Goal: Information Seeking & Learning: Compare options

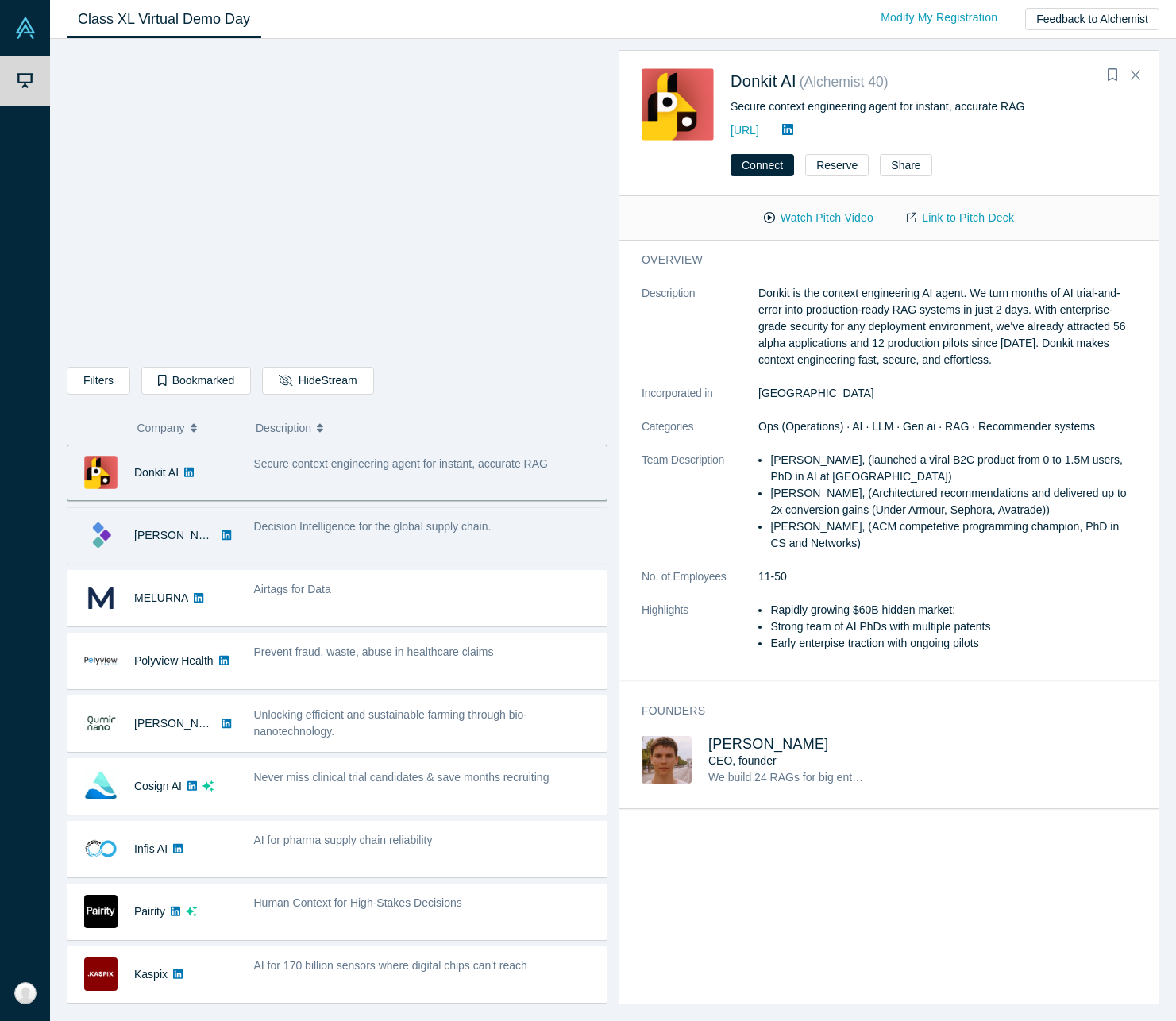
click at [384, 529] on span "Decision Intelligence for the global supply chain." at bounding box center [373, 525] width 237 height 12
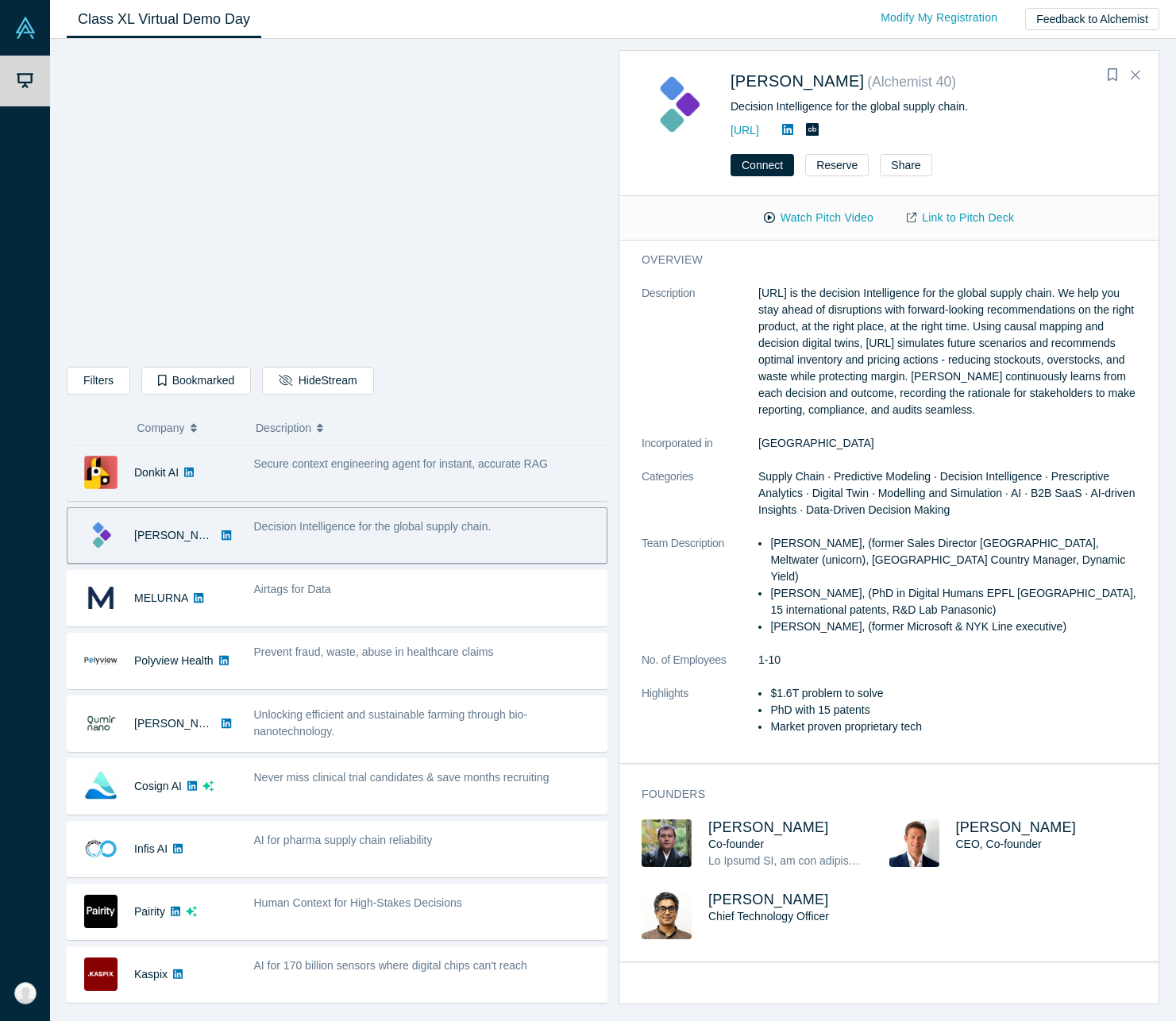
click at [391, 476] on div "Secure context engineering agent for instant, accurate RAG" at bounding box center [426, 472] width 361 height 50
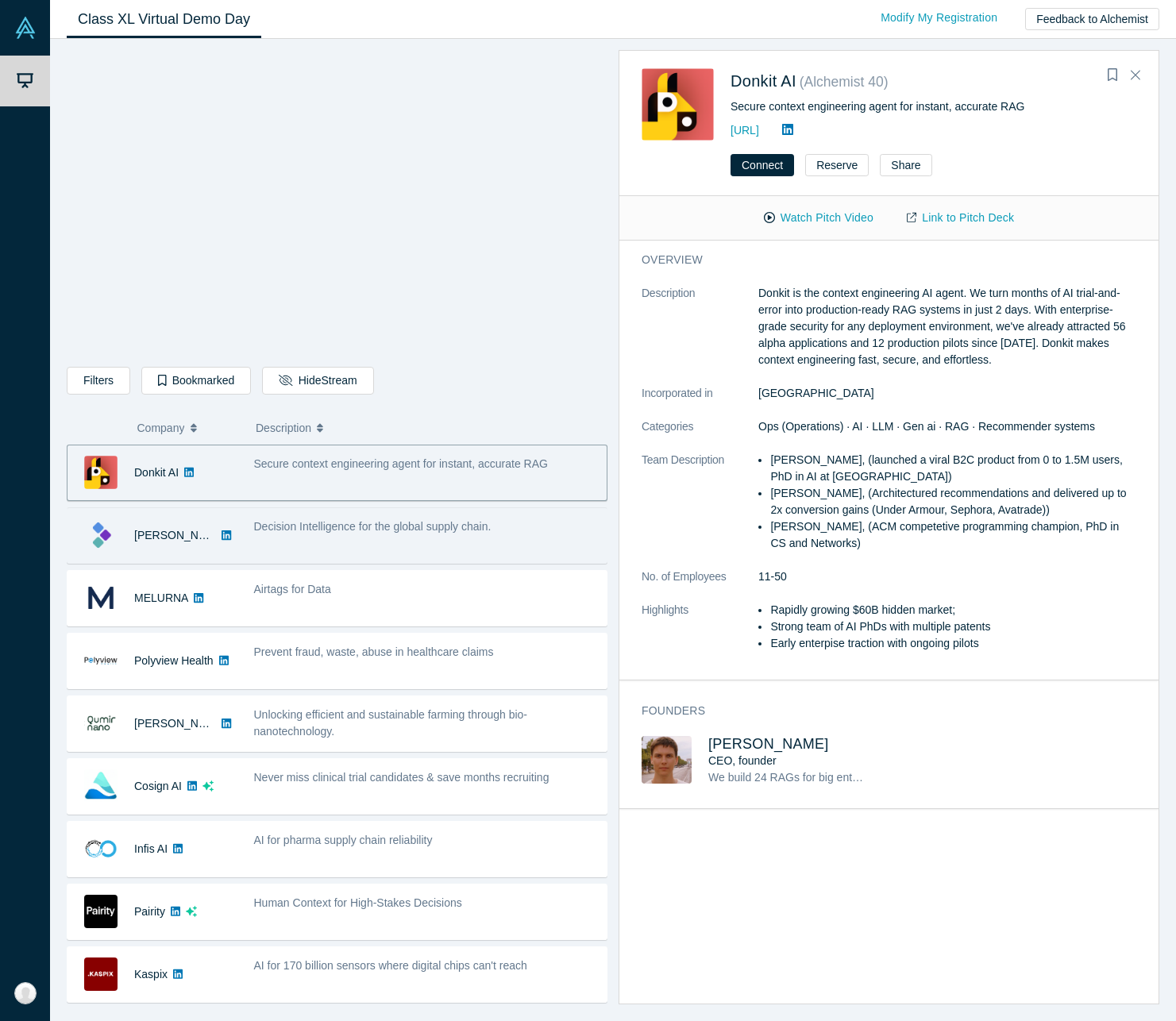
click at [362, 524] on span "Decision Intelligence for the global supply chain." at bounding box center [373, 525] width 237 height 12
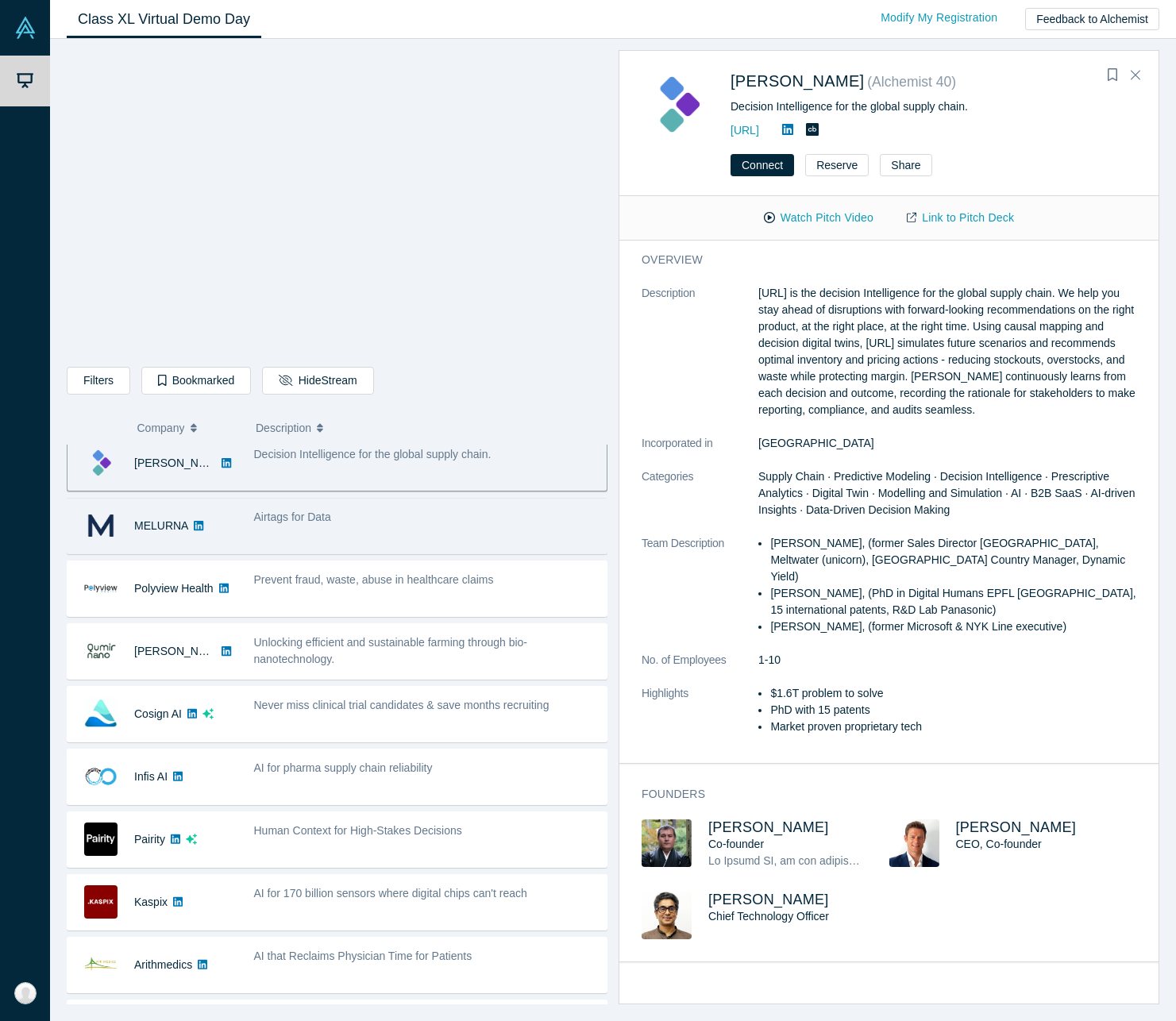
scroll to position [75, 0]
click at [369, 519] on div "Airtags for Data" at bounding box center [426, 515] width 344 height 17
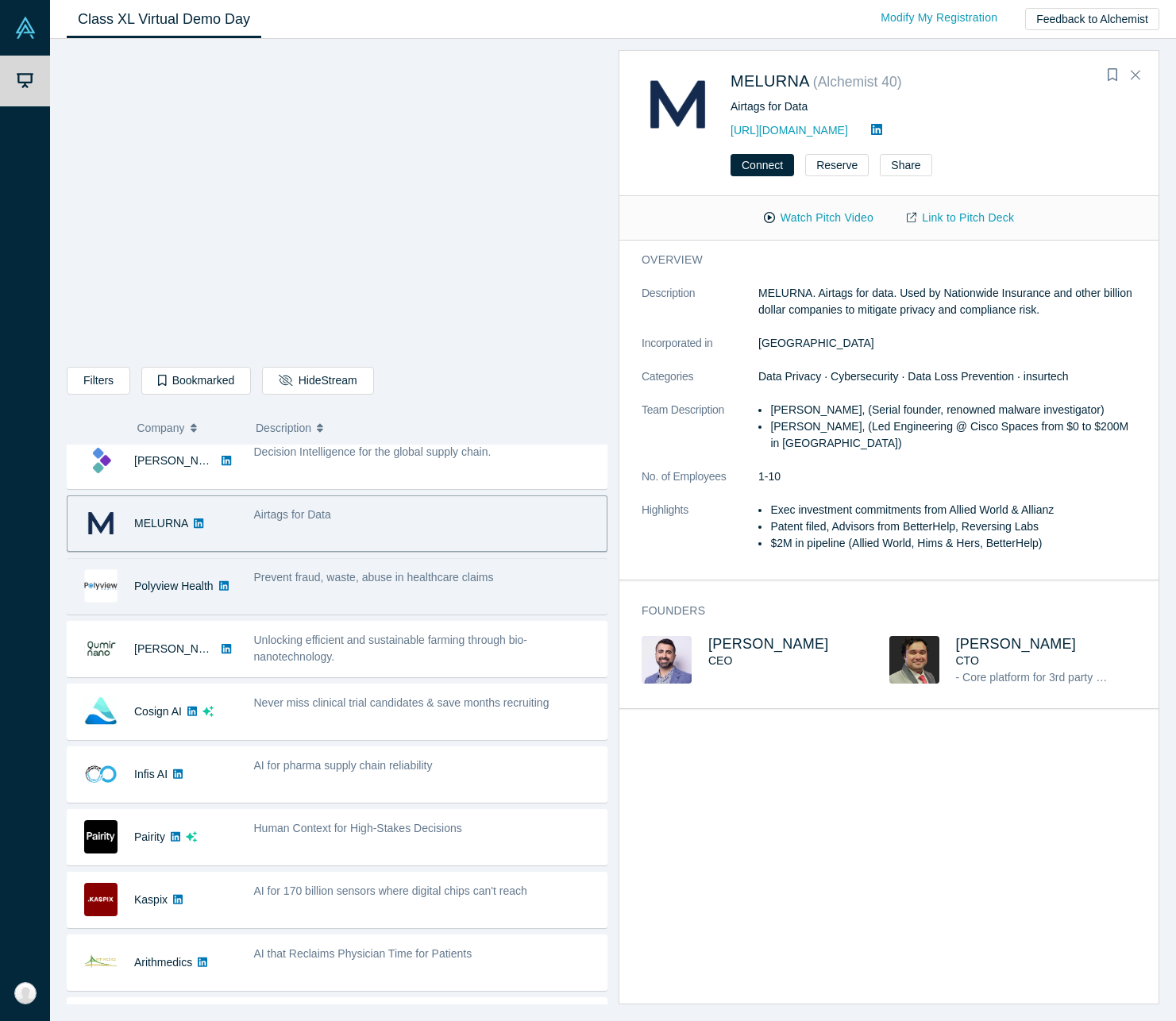
click at [352, 586] on div "Prevent fraud, waste, abuse in healthcare claims" at bounding box center [426, 577] width 344 height 17
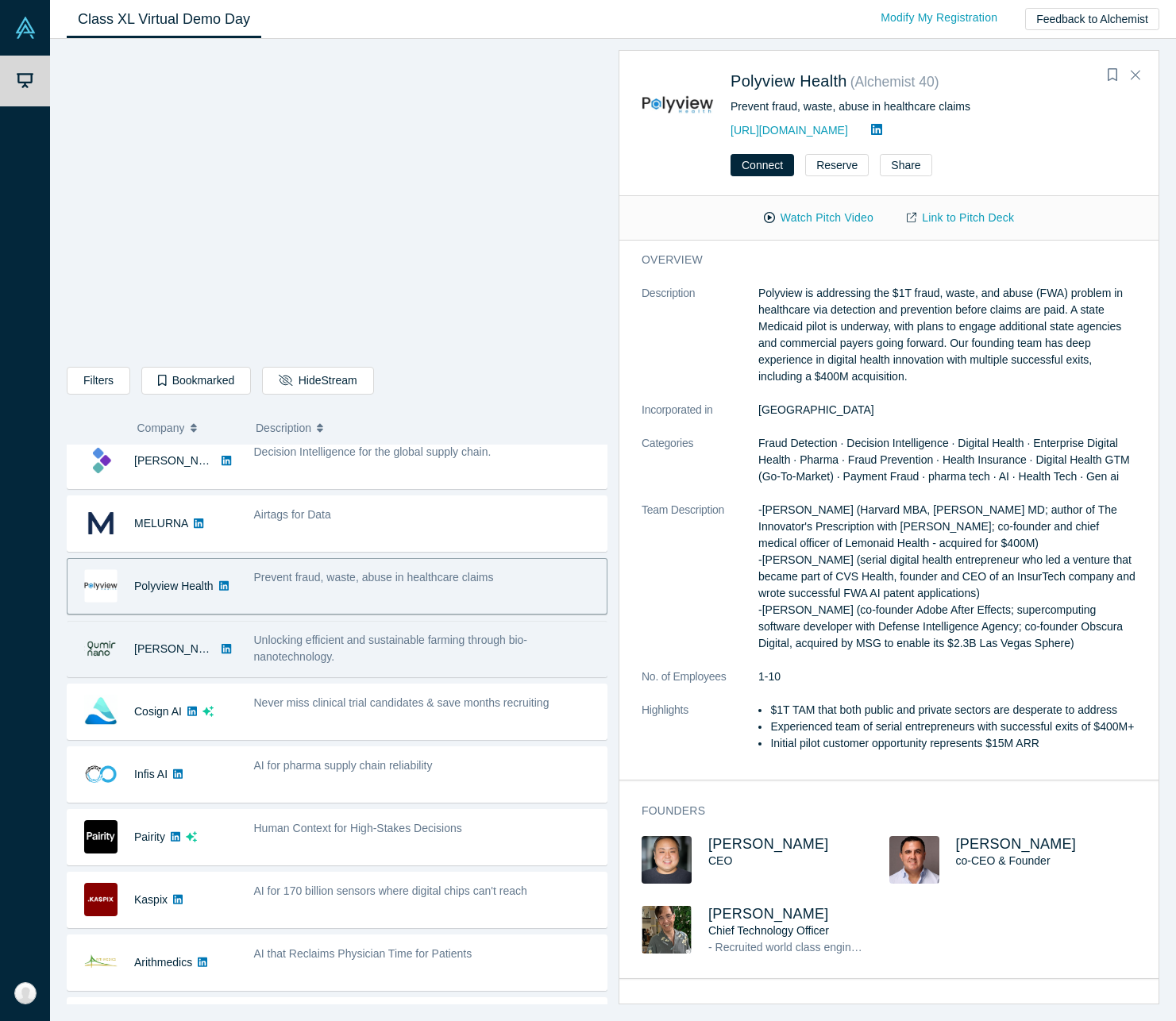
click at [339, 649] on div "Unlocking efficient and sustainable farming through bio-nanotechnology." at bounding box center [426, 647] width 344 height 33
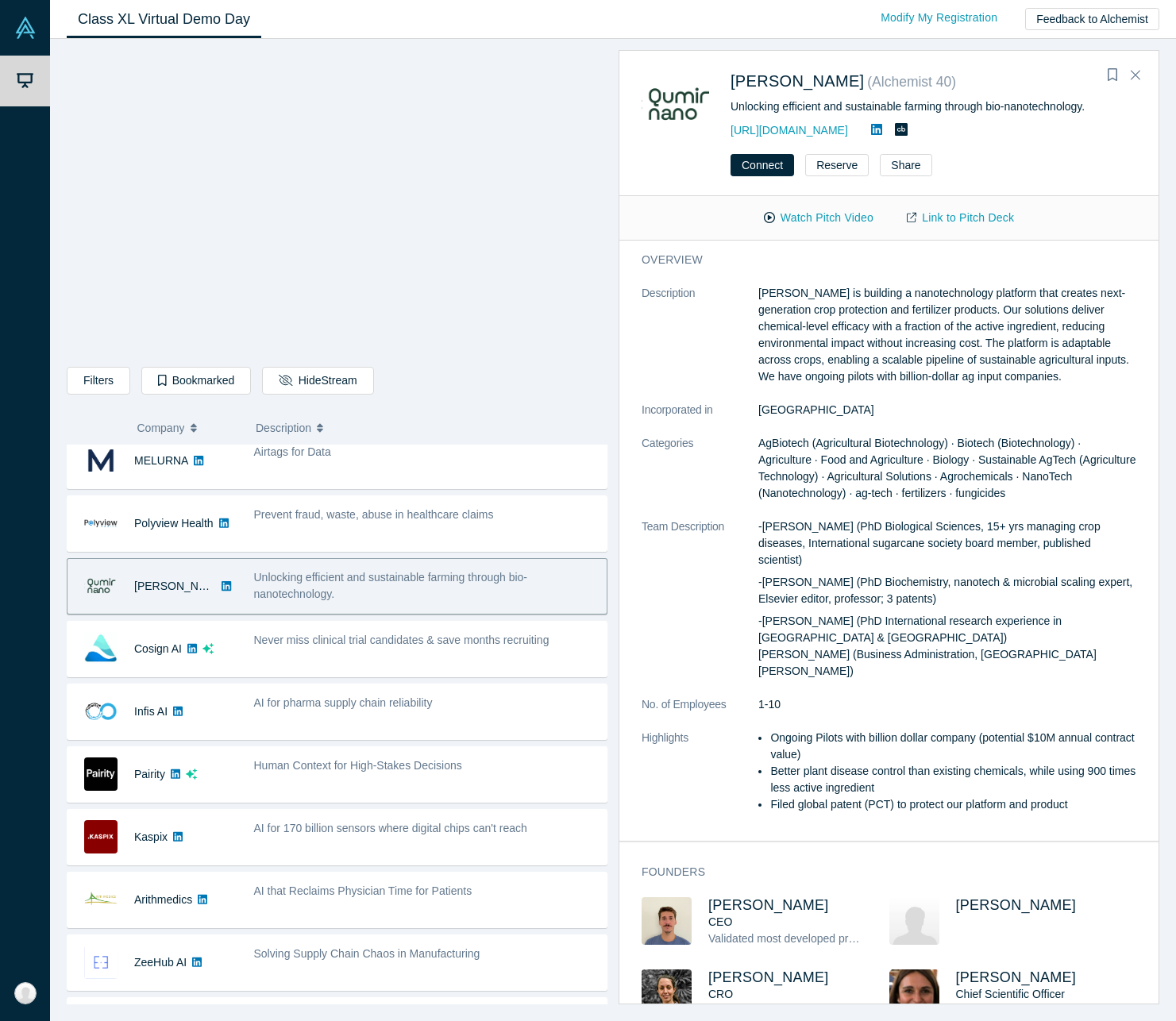
scroll to position [149, 0]
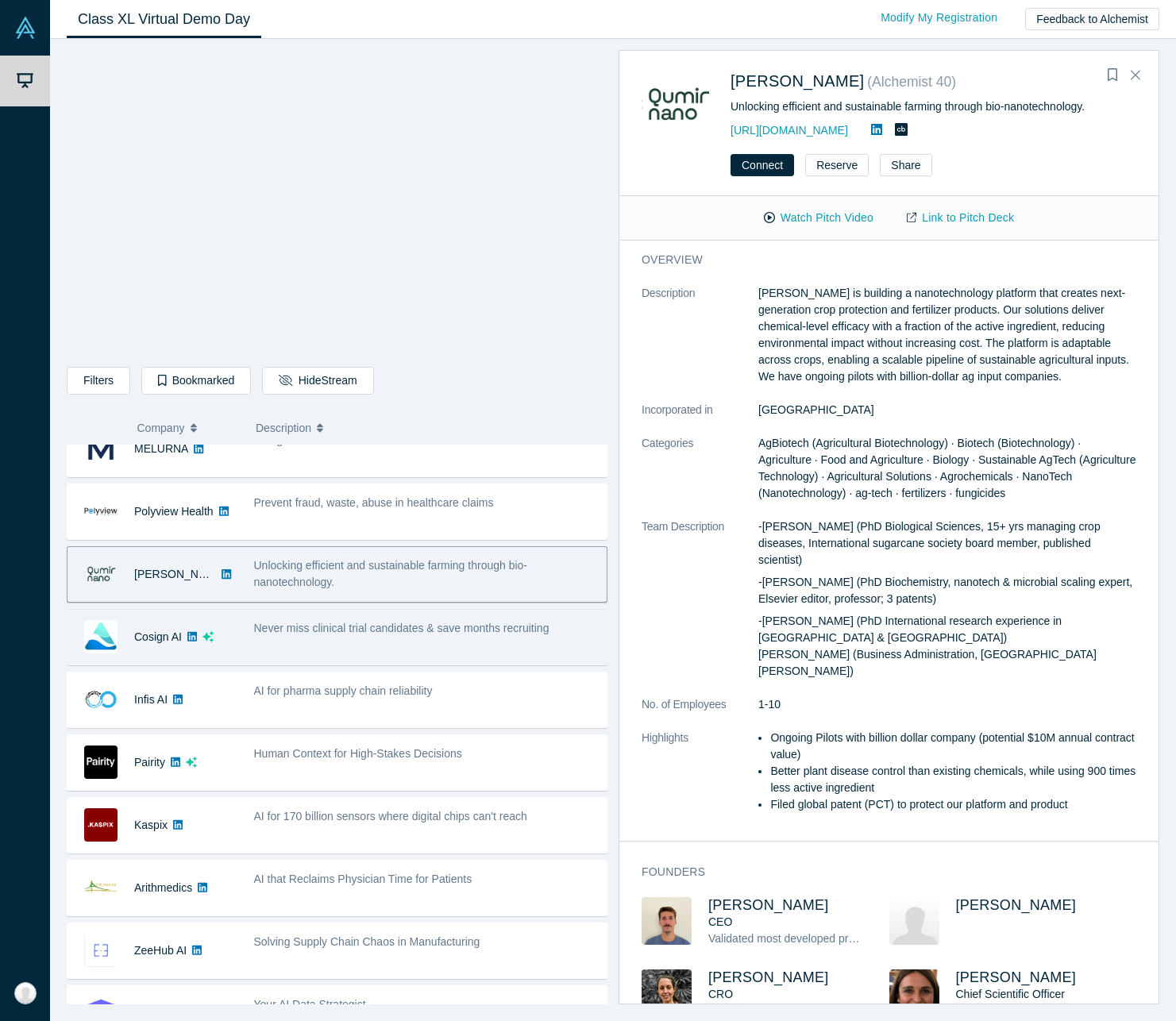
click at [345, 641] on div "Never miss clinical trial candidates & save months recruiting" at bounding box center [426, 636] width 361 height 50
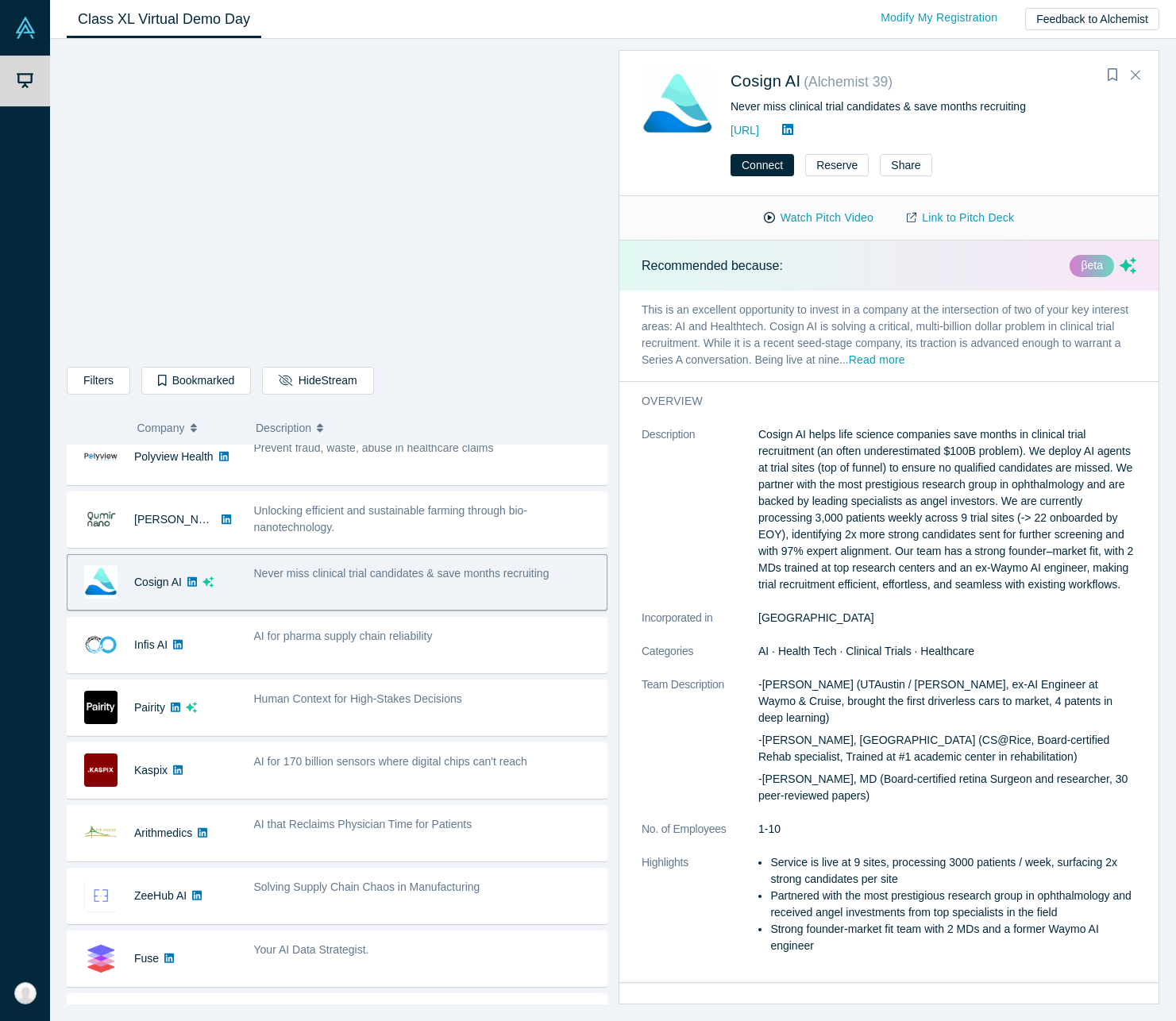
scroll to position [211, 0]
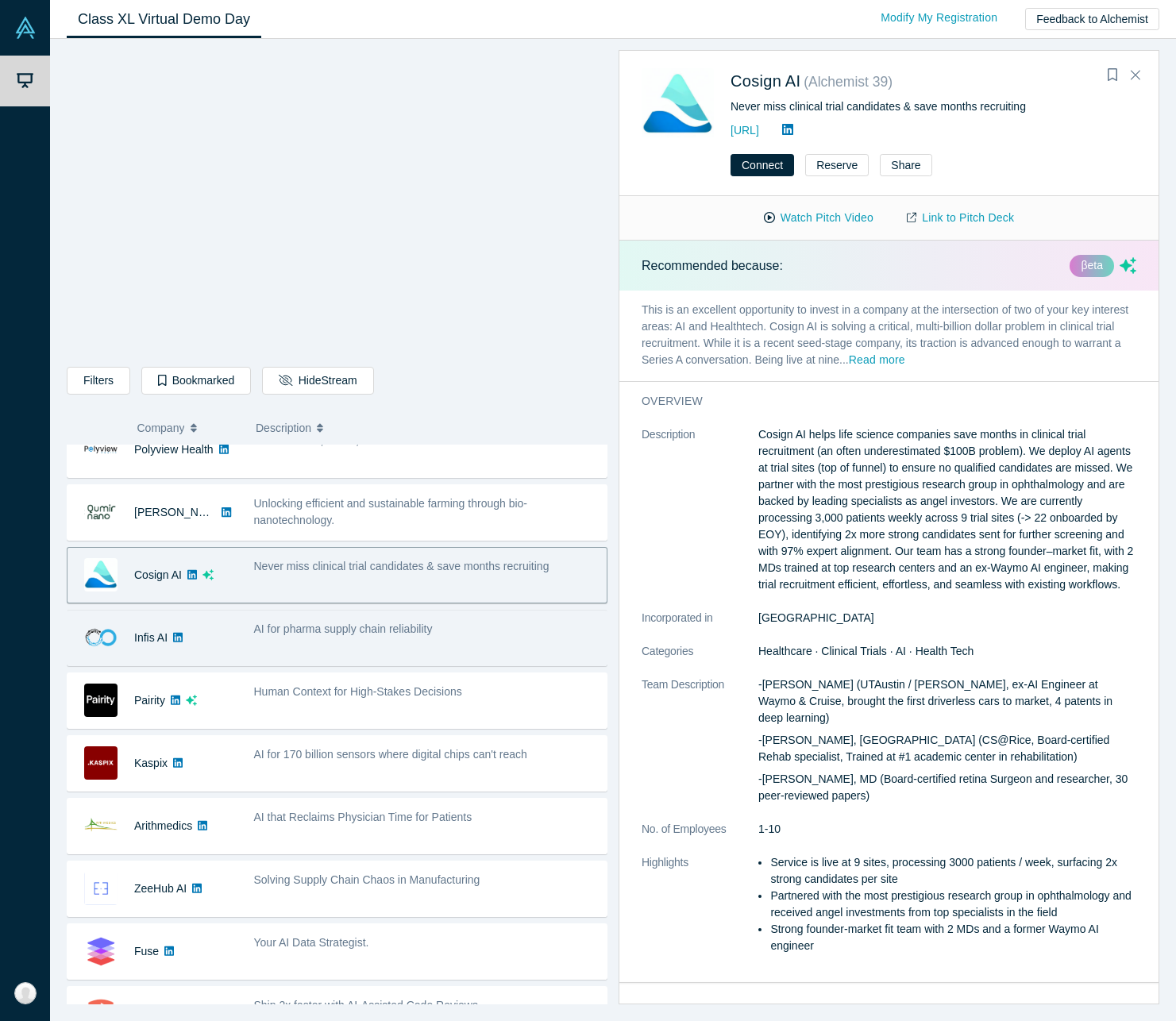
click at [358, 643] on div "AI for pharma supply chain reliability" at bounding box center [426, 637] width 361 height 50
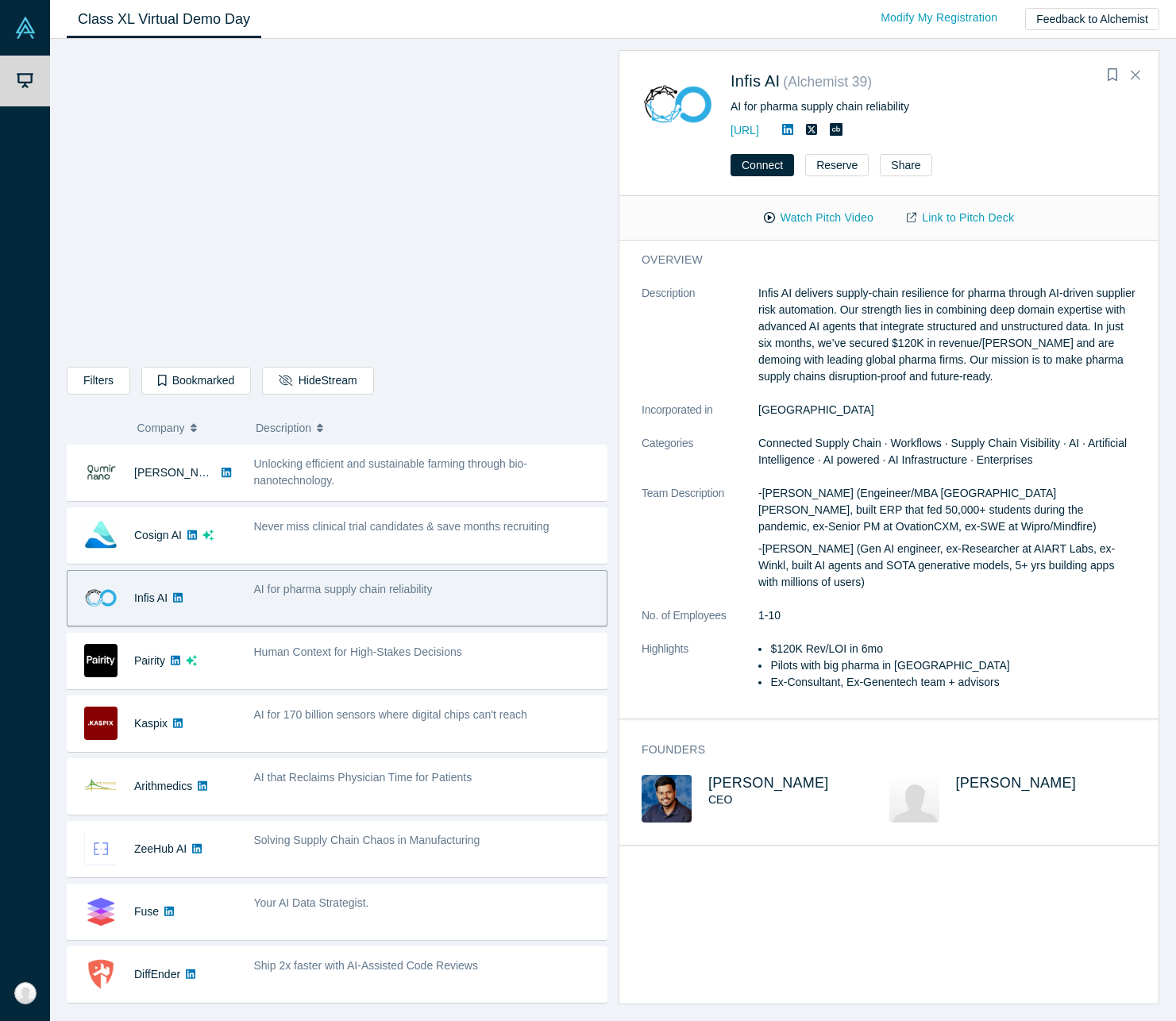
scroll to position [254, 0]
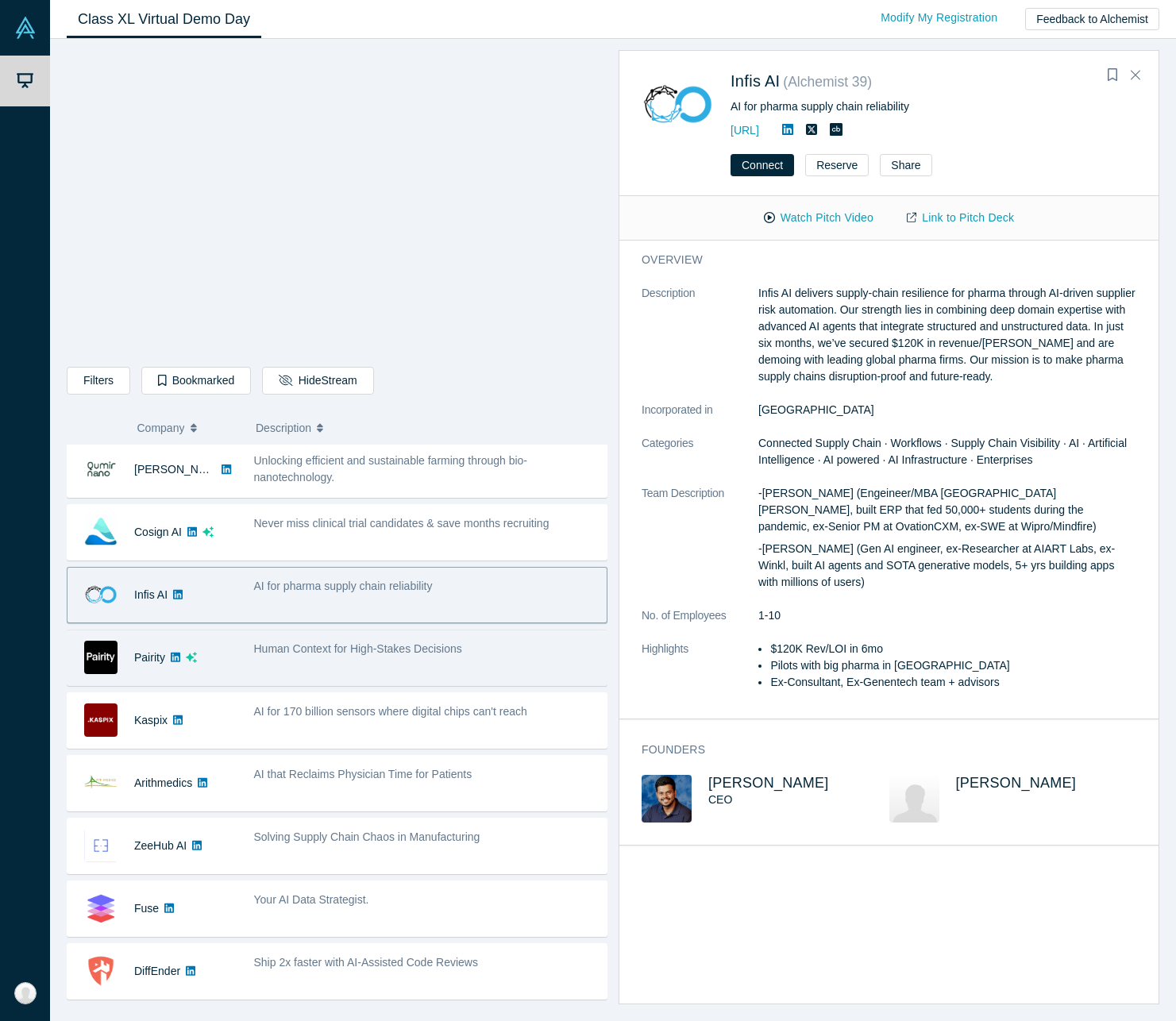
click at [352, 662] on div "Human Context for High-Stakes Decisions" at bounding box center [426, 657] width 361 height 50
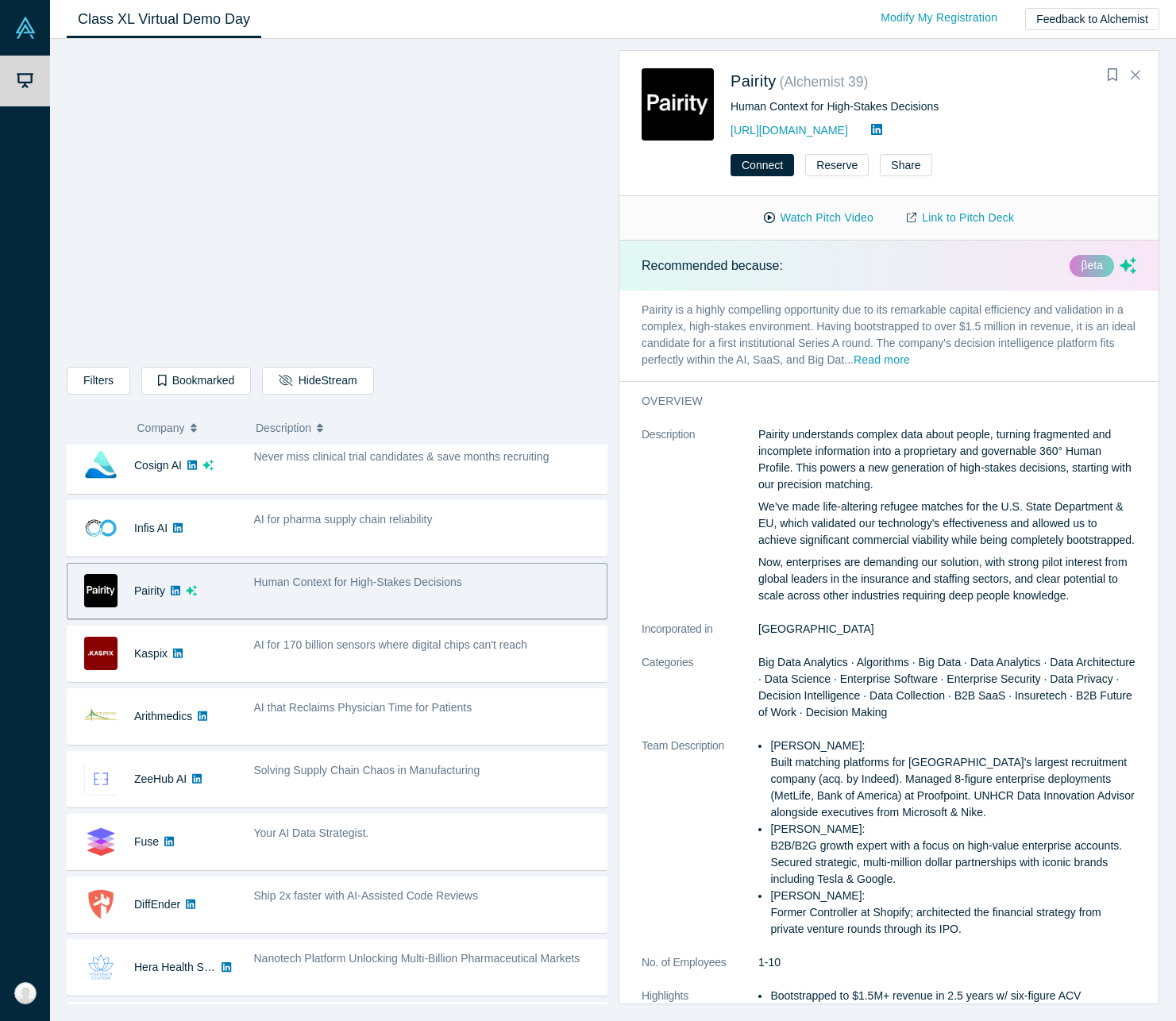
scroll to position [324, 0]
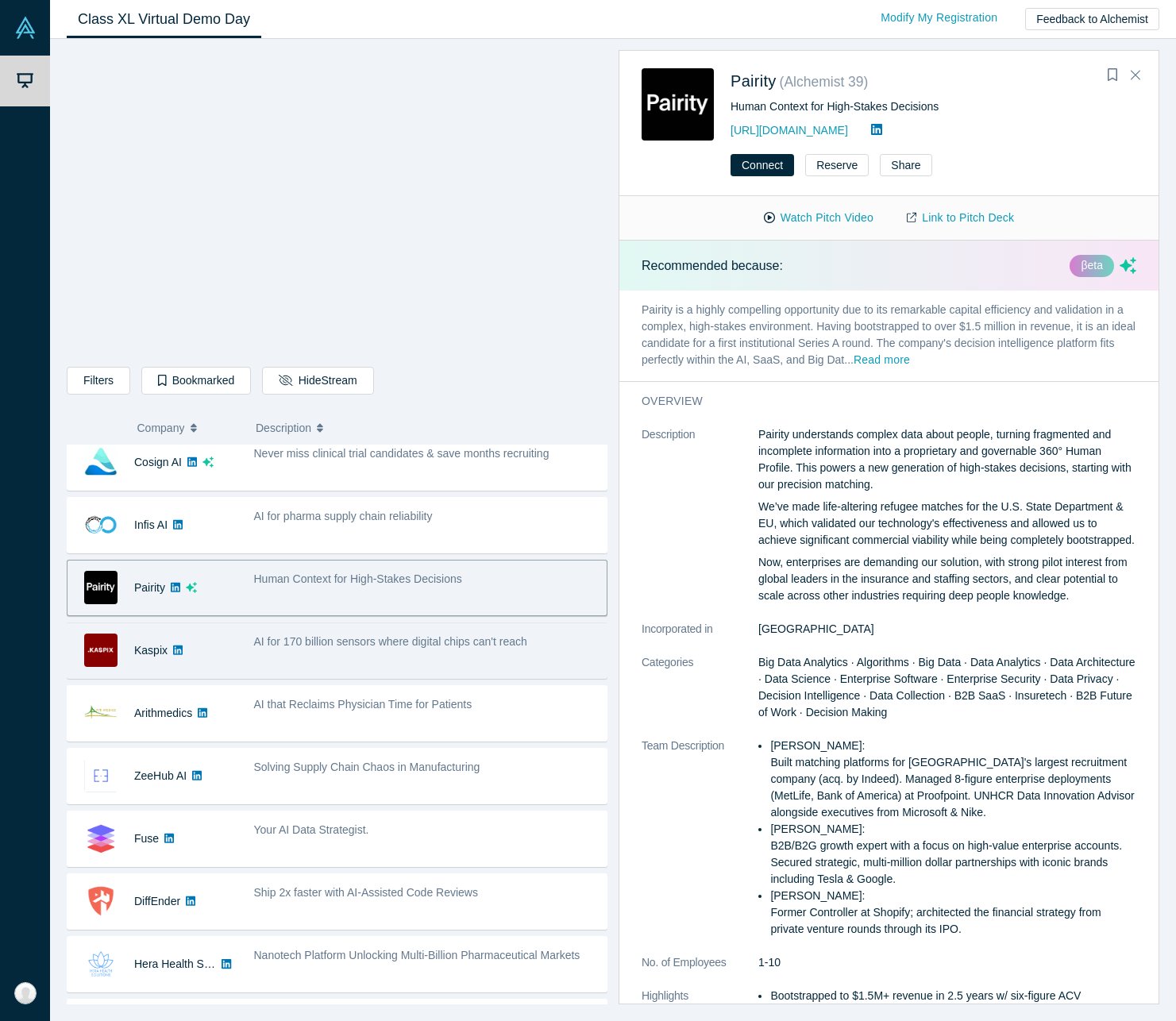
click at [351, 670] on div "AI for 170 billion sensors where digital chips can't reach" at bounding box center [426, 650] width 361 height 50
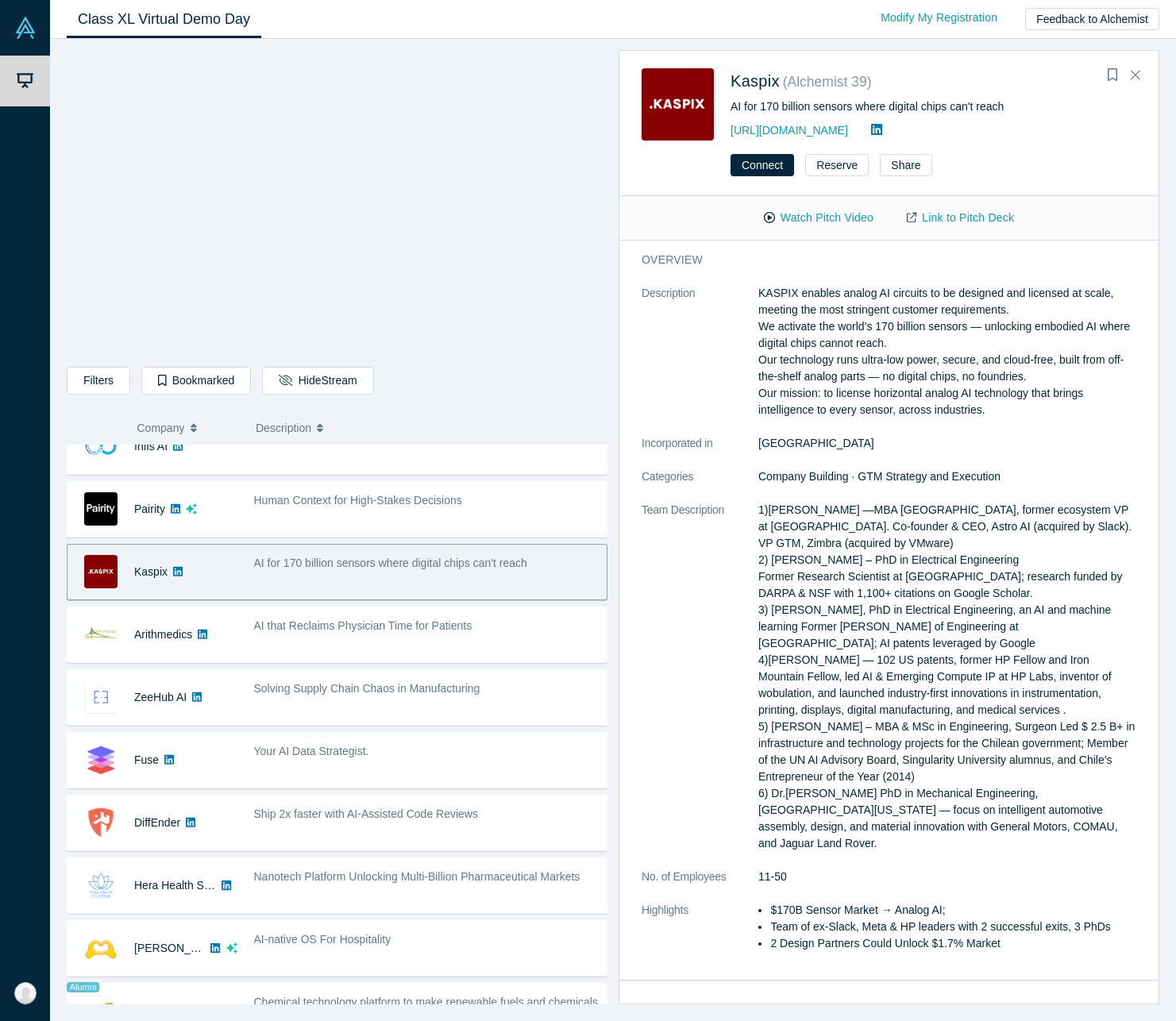
scroll to position [410, 0]
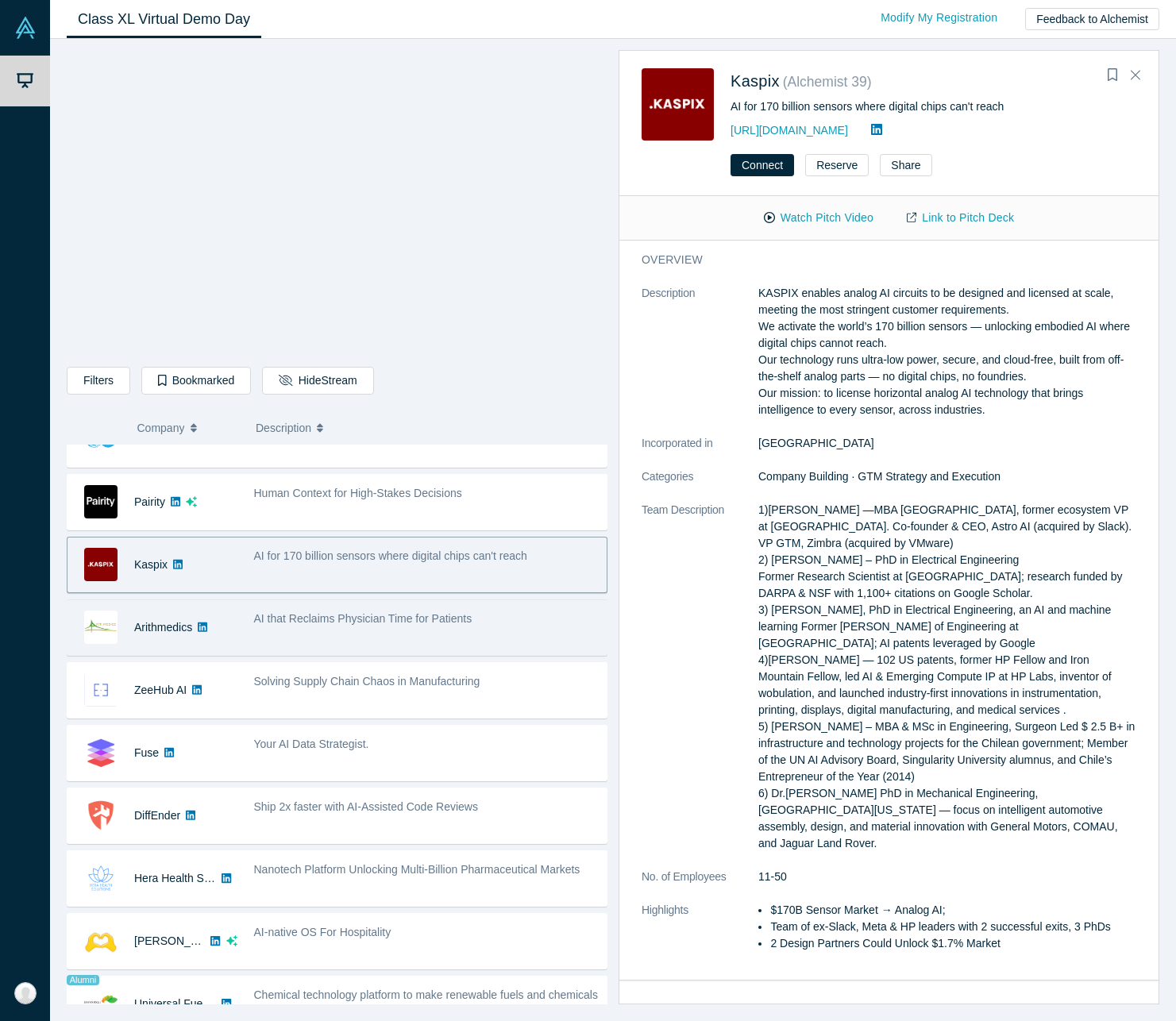
click at [372, 635] on div "AI that Reclaims Physician Time for Patients" at bounding box center [426, 627] width 361 height 50
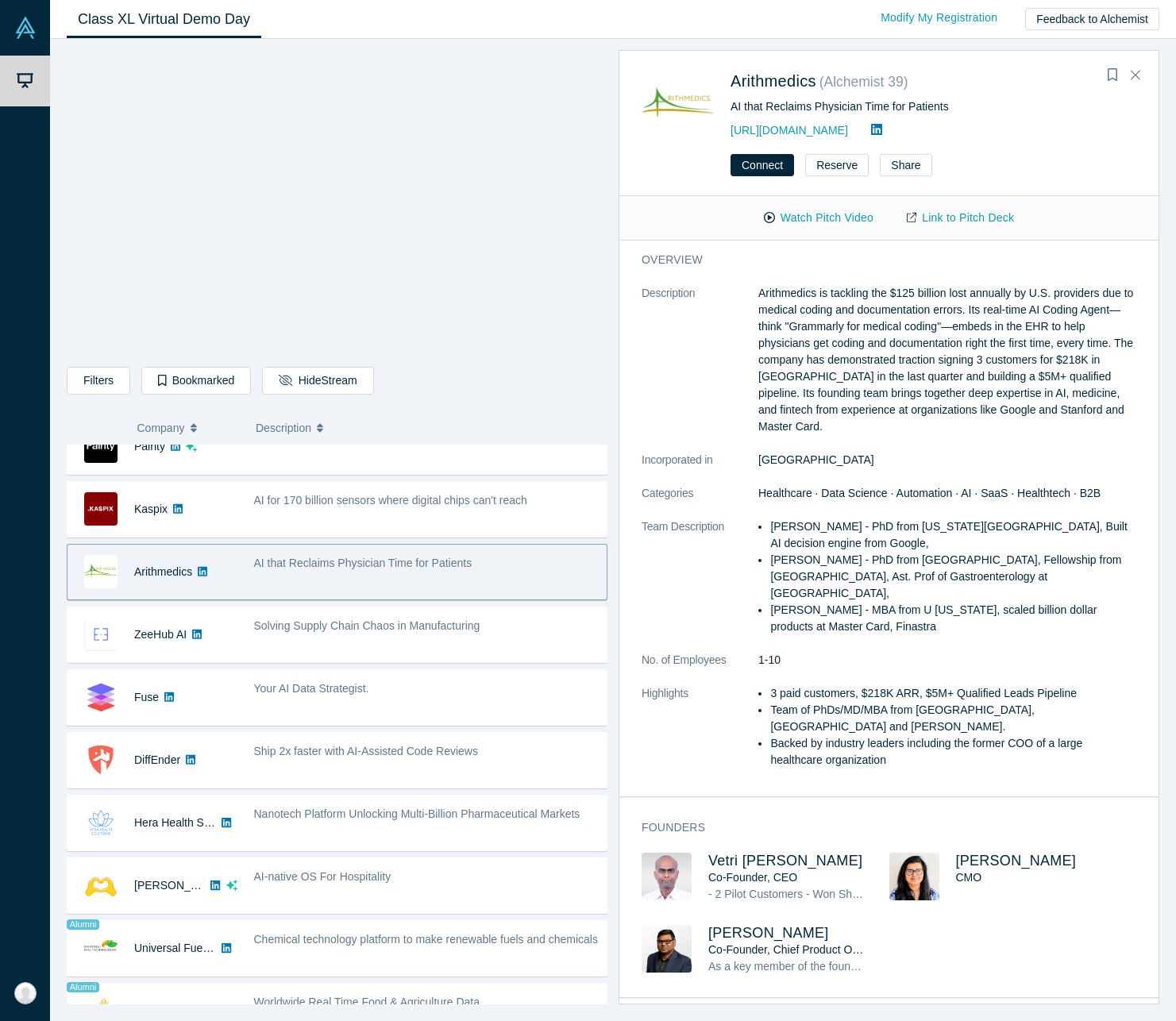
scroll to position [465, 0]
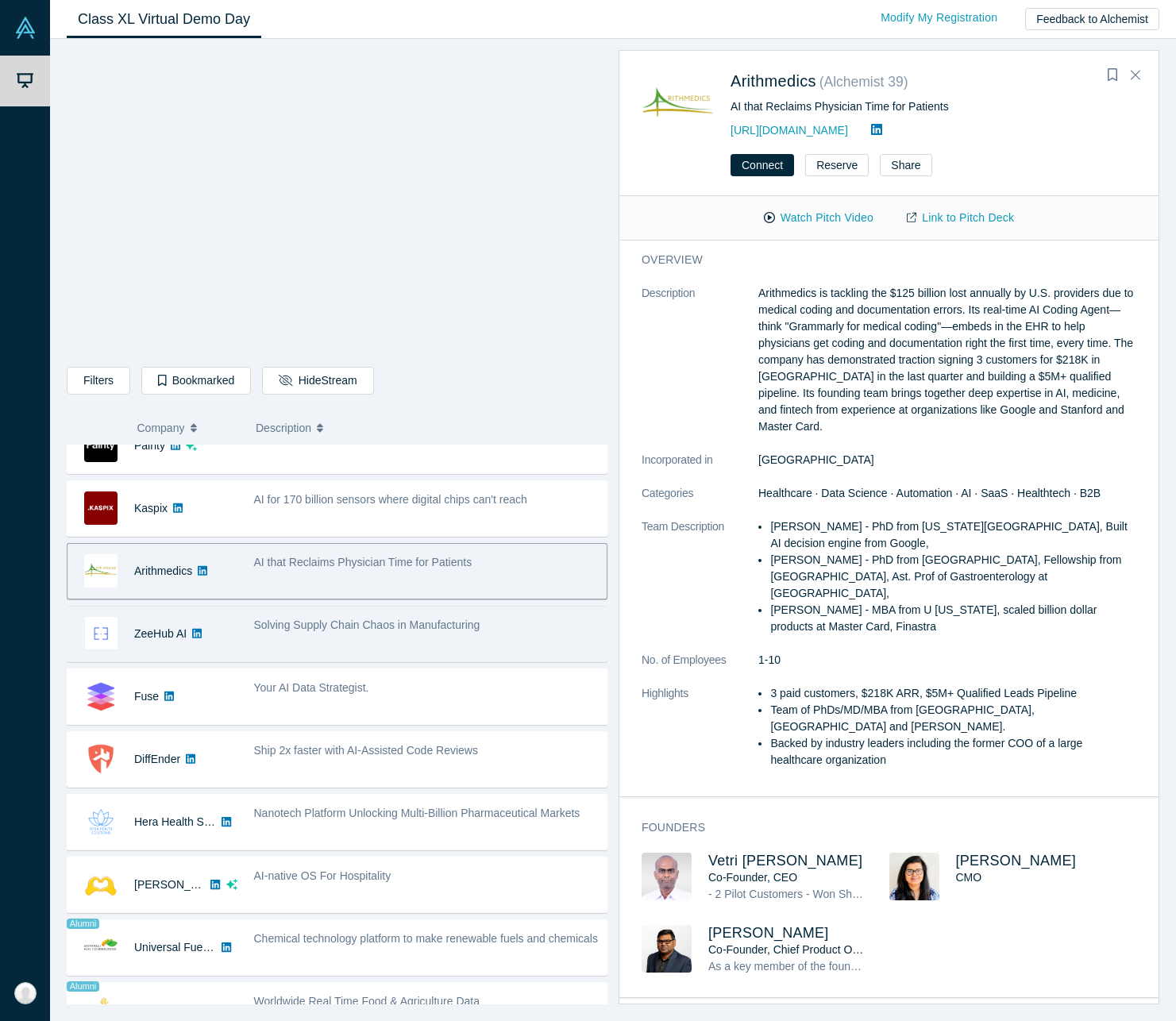
click at [372, 655] on div "Solving Supply Chain Chaos in Manufacturing" at bounding box center [426, 633] width 361 height 50
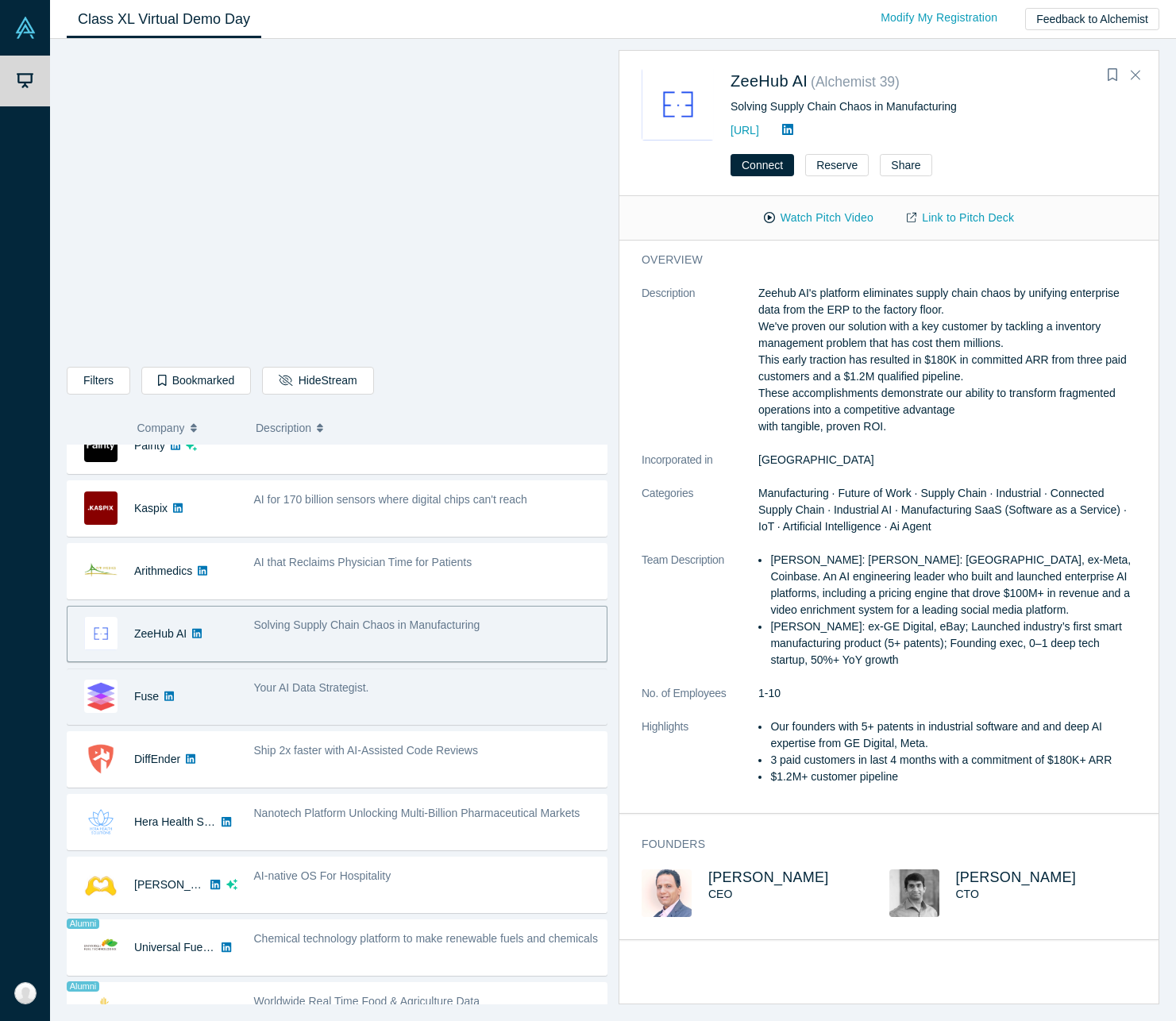
click at [394, 710] on div "Your AI Data Strategist." at bounding box center [426, 696] width 361 height 50
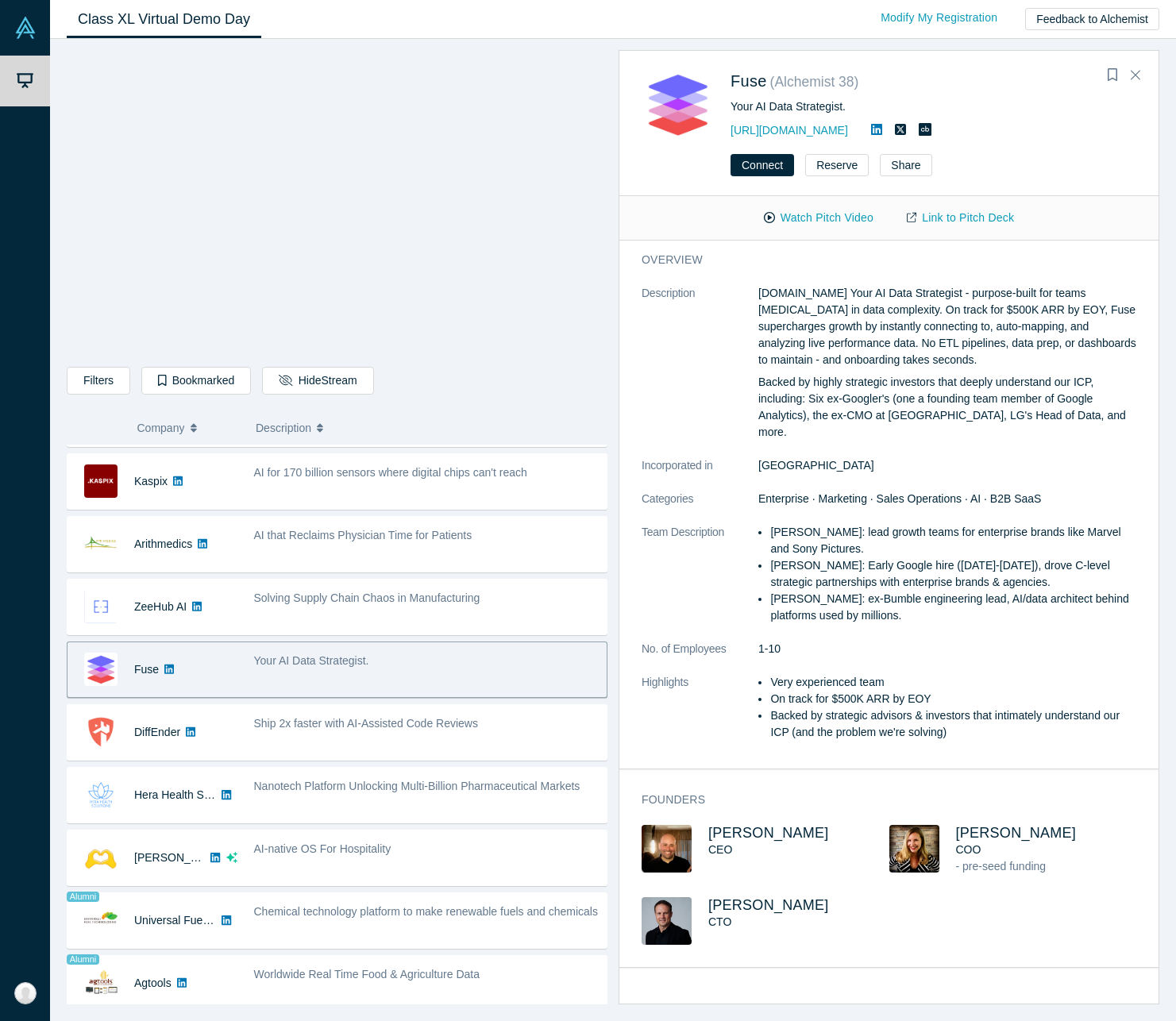
scroll to position [495, 0]
drag, startPoint x: 800, startPoint y: 133, endPoint x: 731, endPoint y: 129, distance: 69.1
click at [730, 129] on div "[URL][DOMAIN_NAME]" at bounding box center [933, 130] width 406 height 19
copy link "[URL][DOMAIN_NAME]"
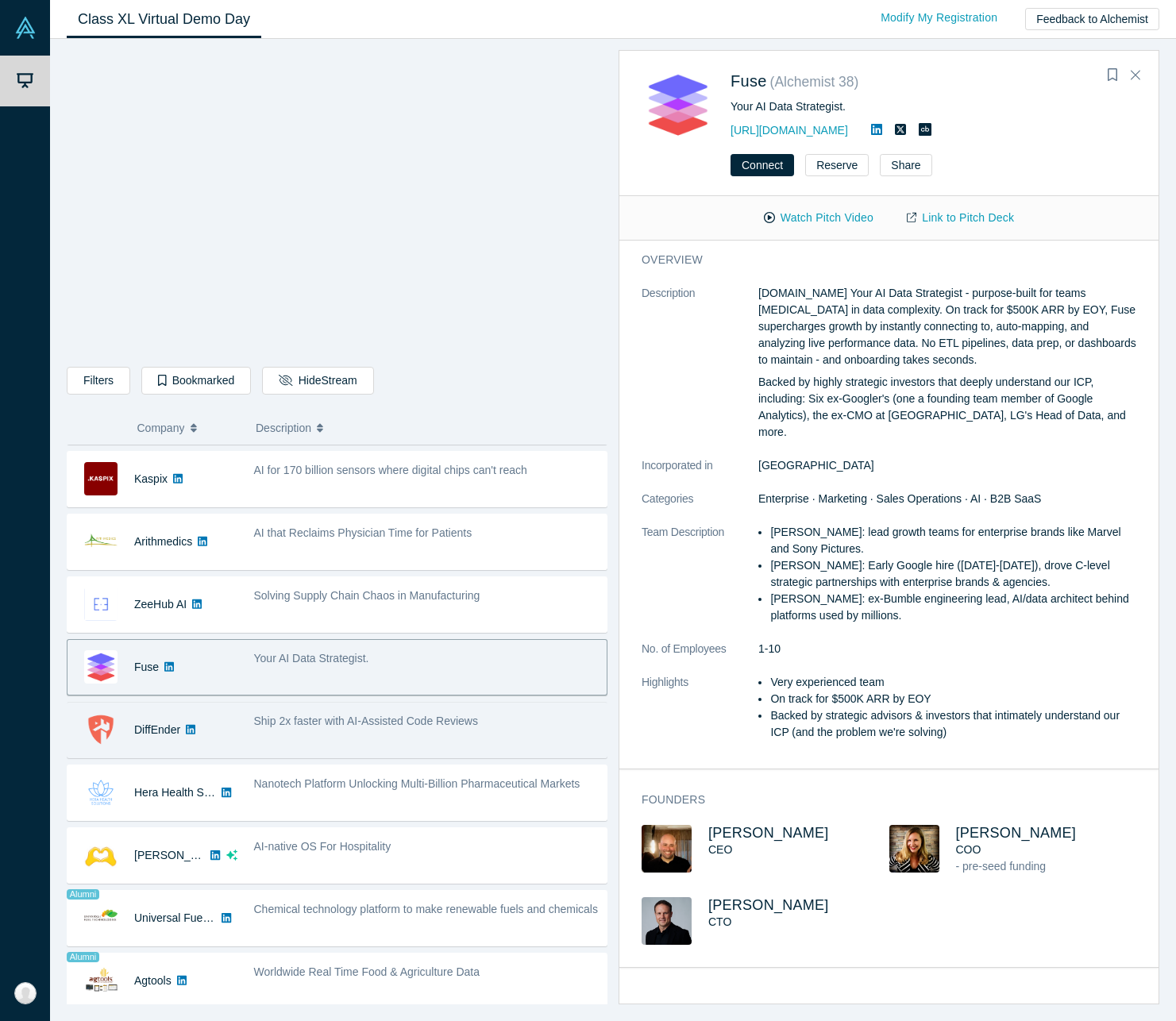
click at [321, 724] on span "Ship 2x faster with AI-Assisted Code Reviews" at bounding box center [366, 720] width 224 height 12
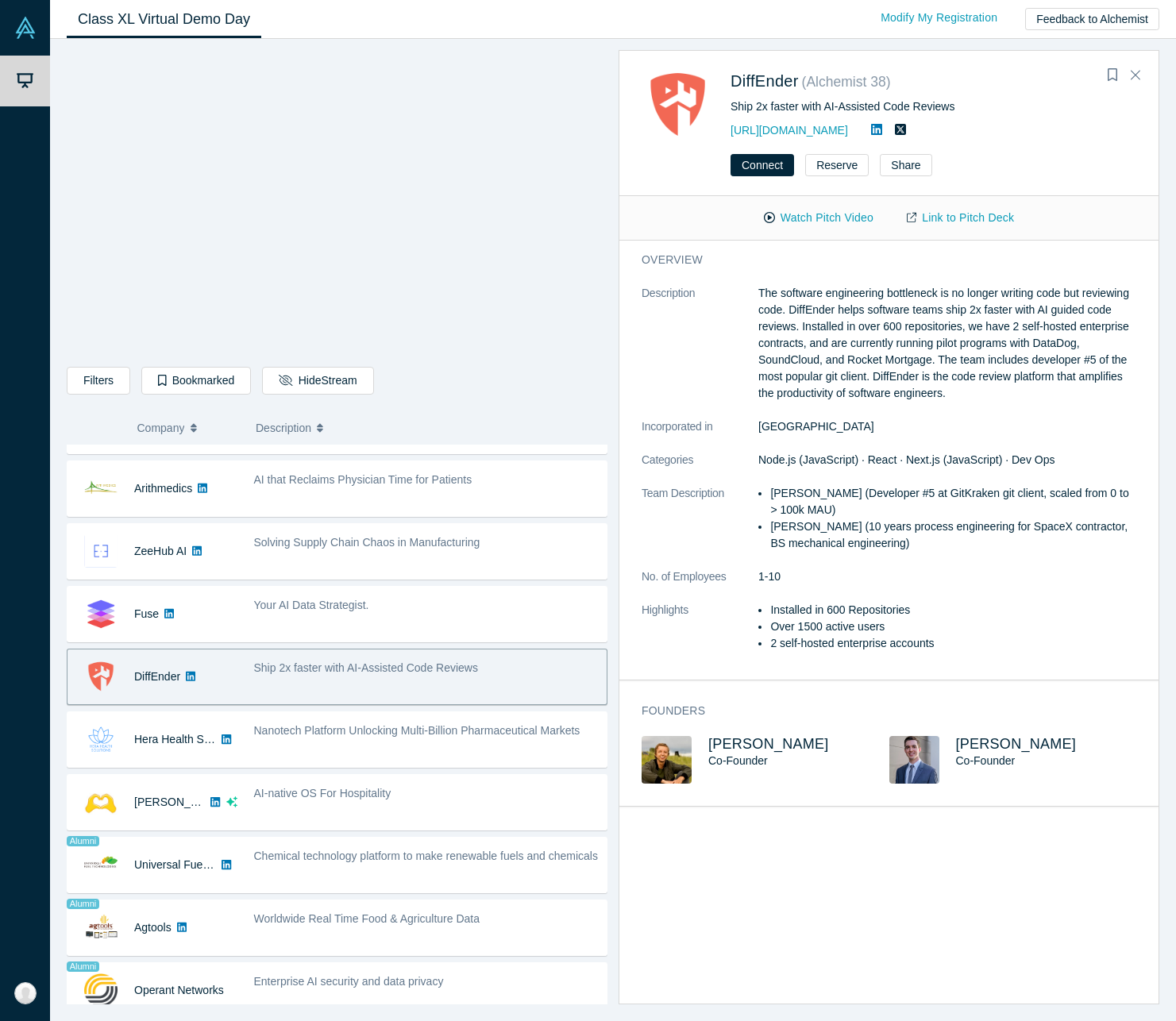
scroll to position [570, 0]
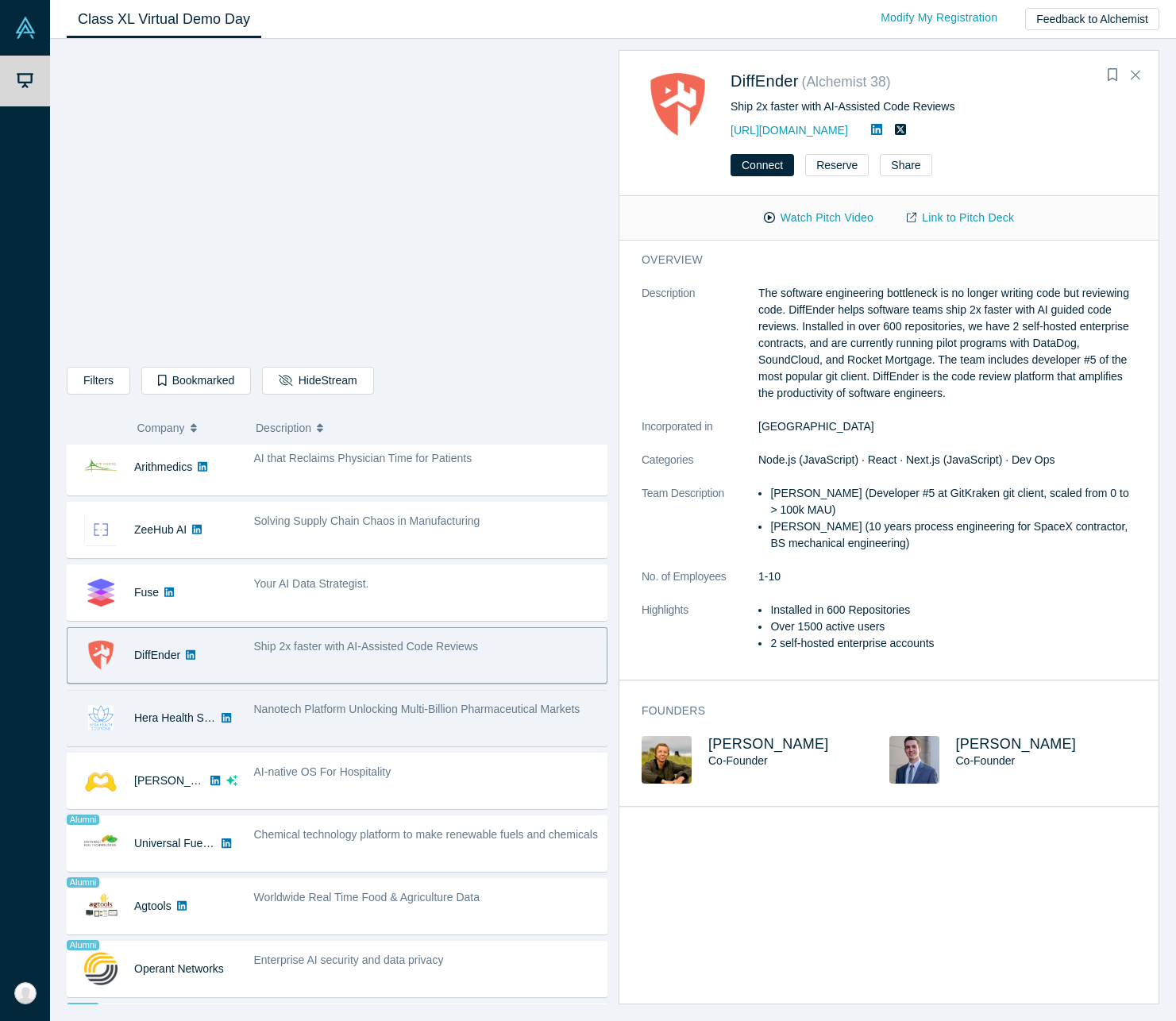
click at [310, 709] on span "Nanotech Platform Unlocking Multi-Billion Pharmaceutical Markets" at bounding box center [417, 708] width 326 height 12
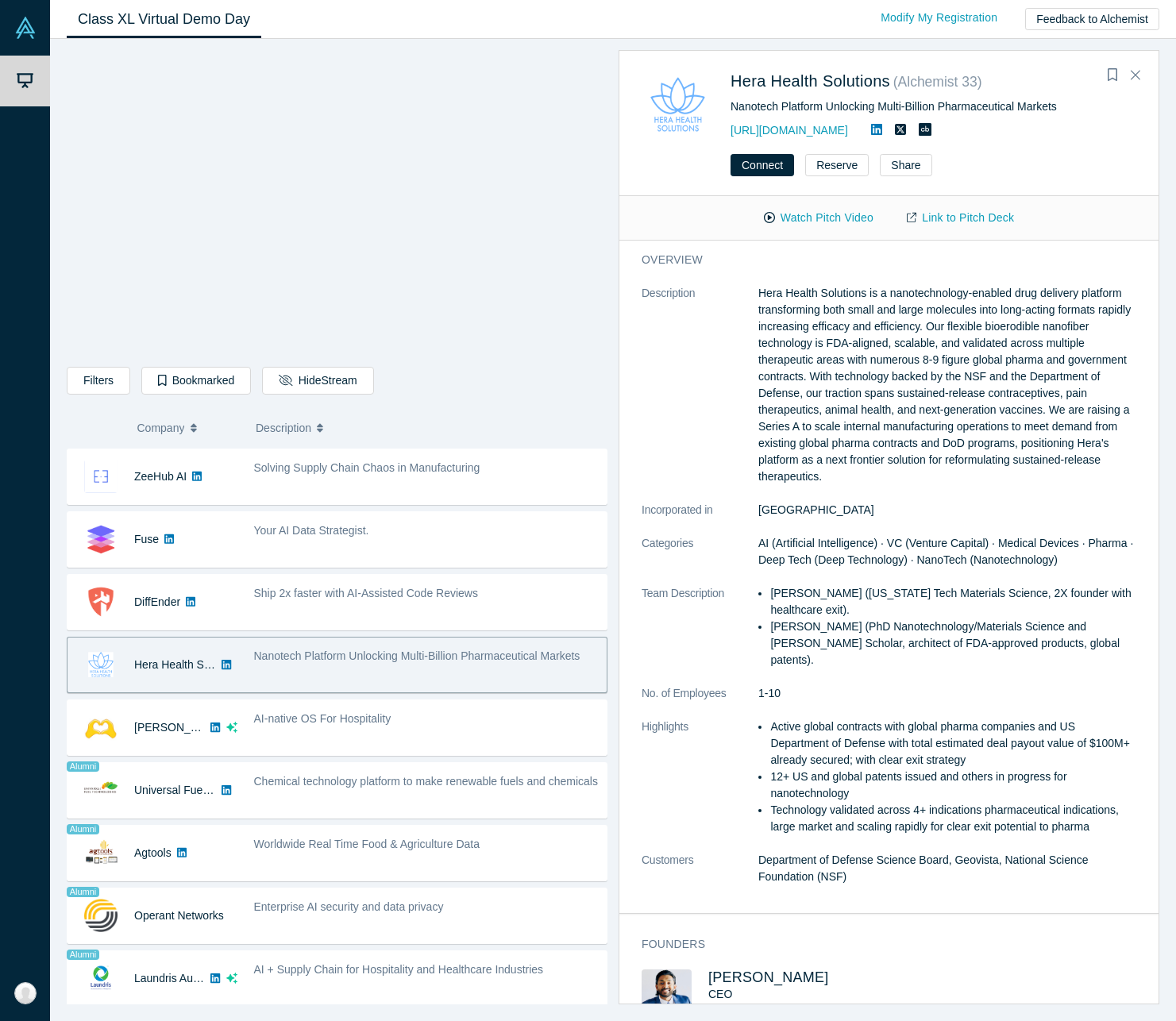
scroll to position [624, 0]
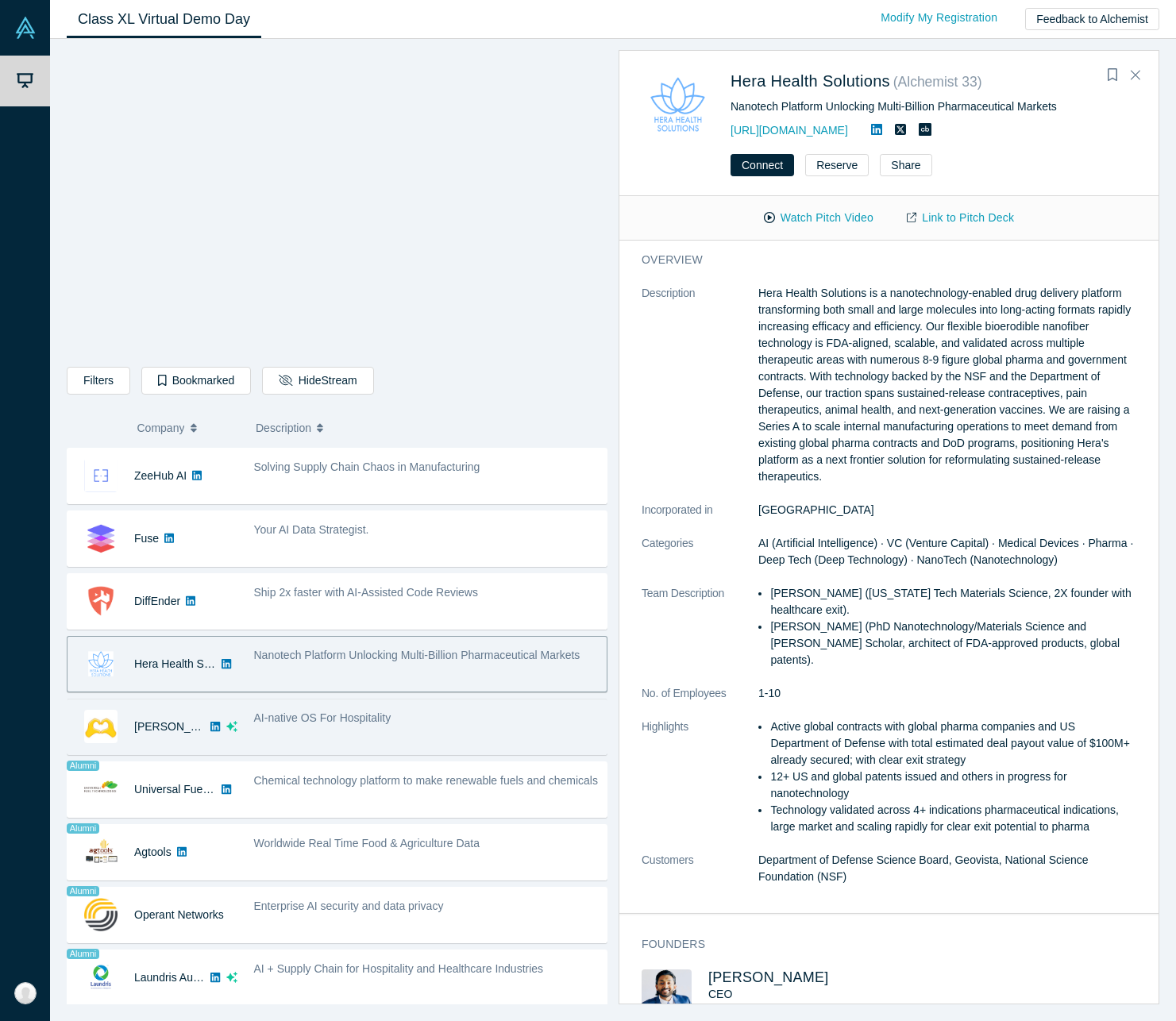
click at [303, 729] on div "AI-native OS For Hospitality" at bounding box center [426, 726] width 361 height 50
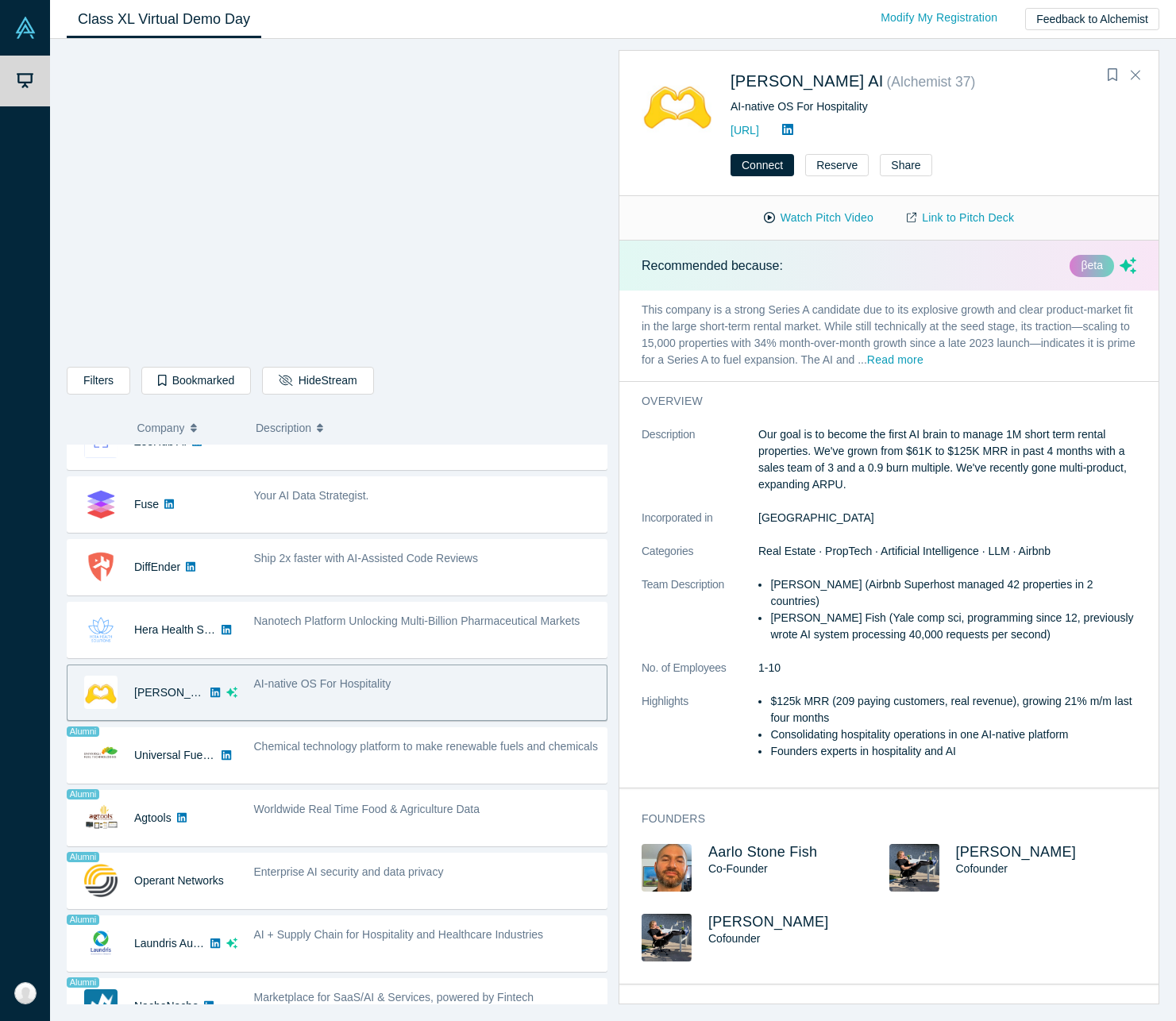
scroll to position [661, 0]
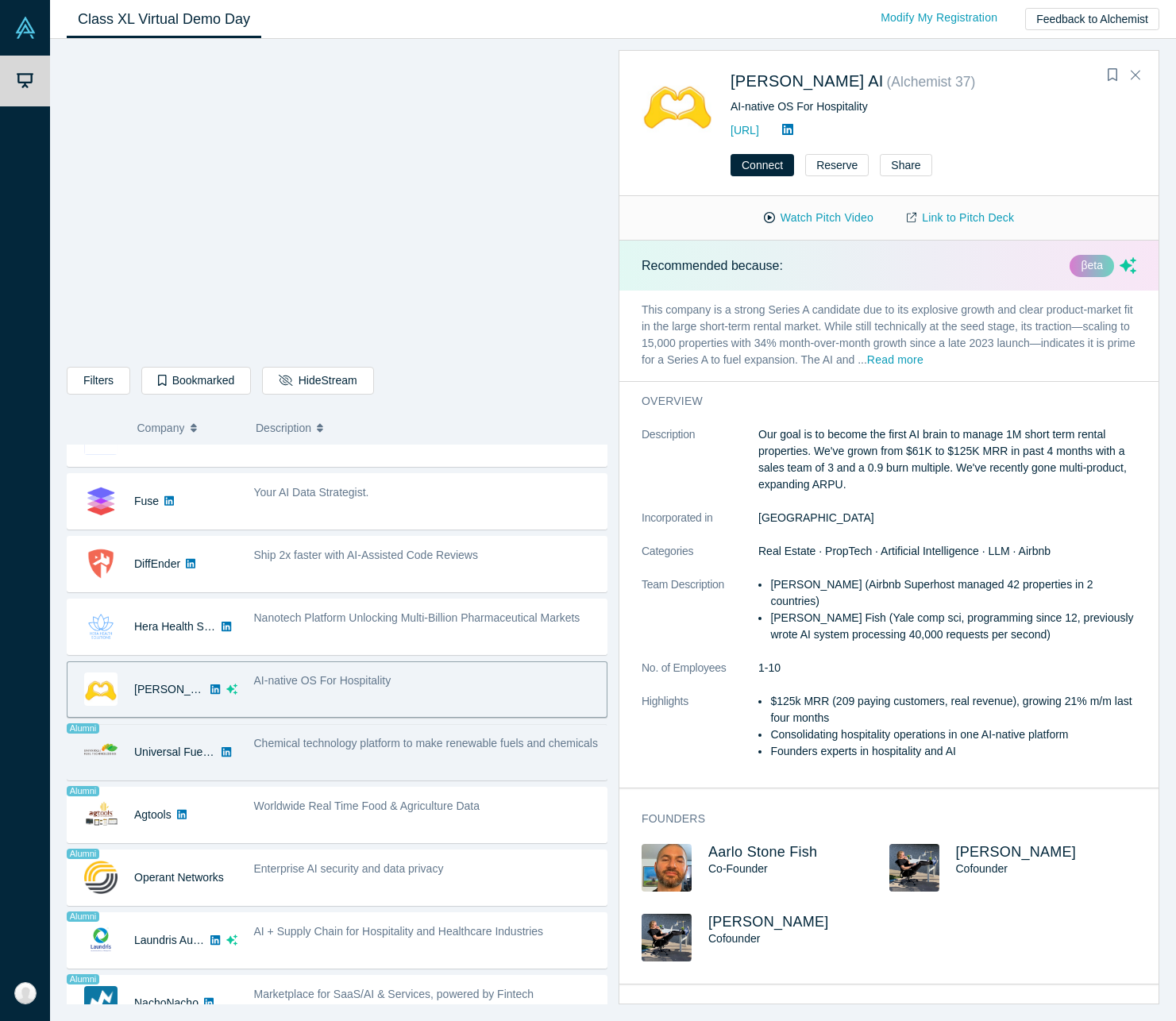
click at [312, 750] on div "Chemical technology platform to make renewable fuels and chemicals" at bounding box center [426, 743] width 344 height 17
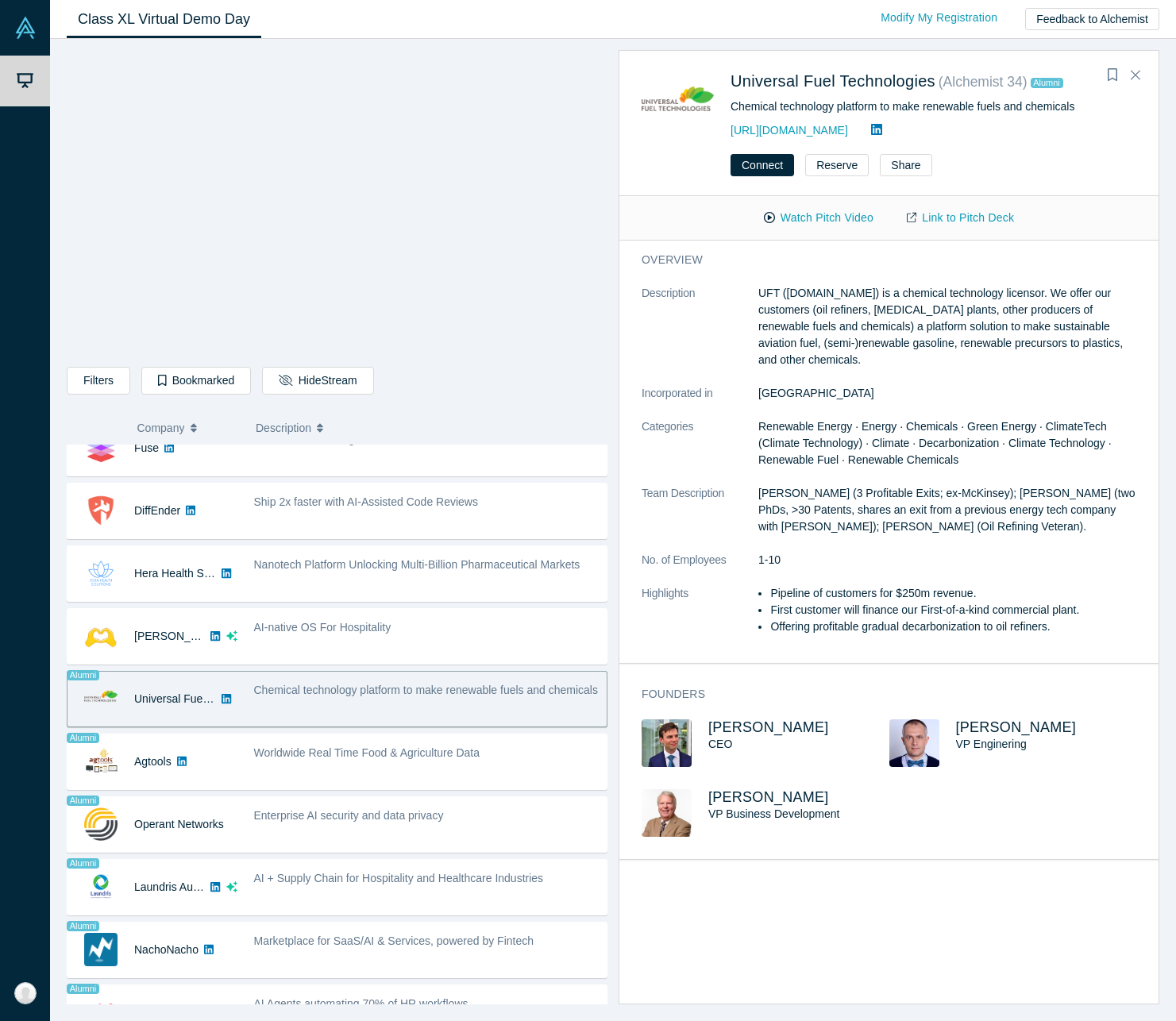
scroll to position [718, 0]
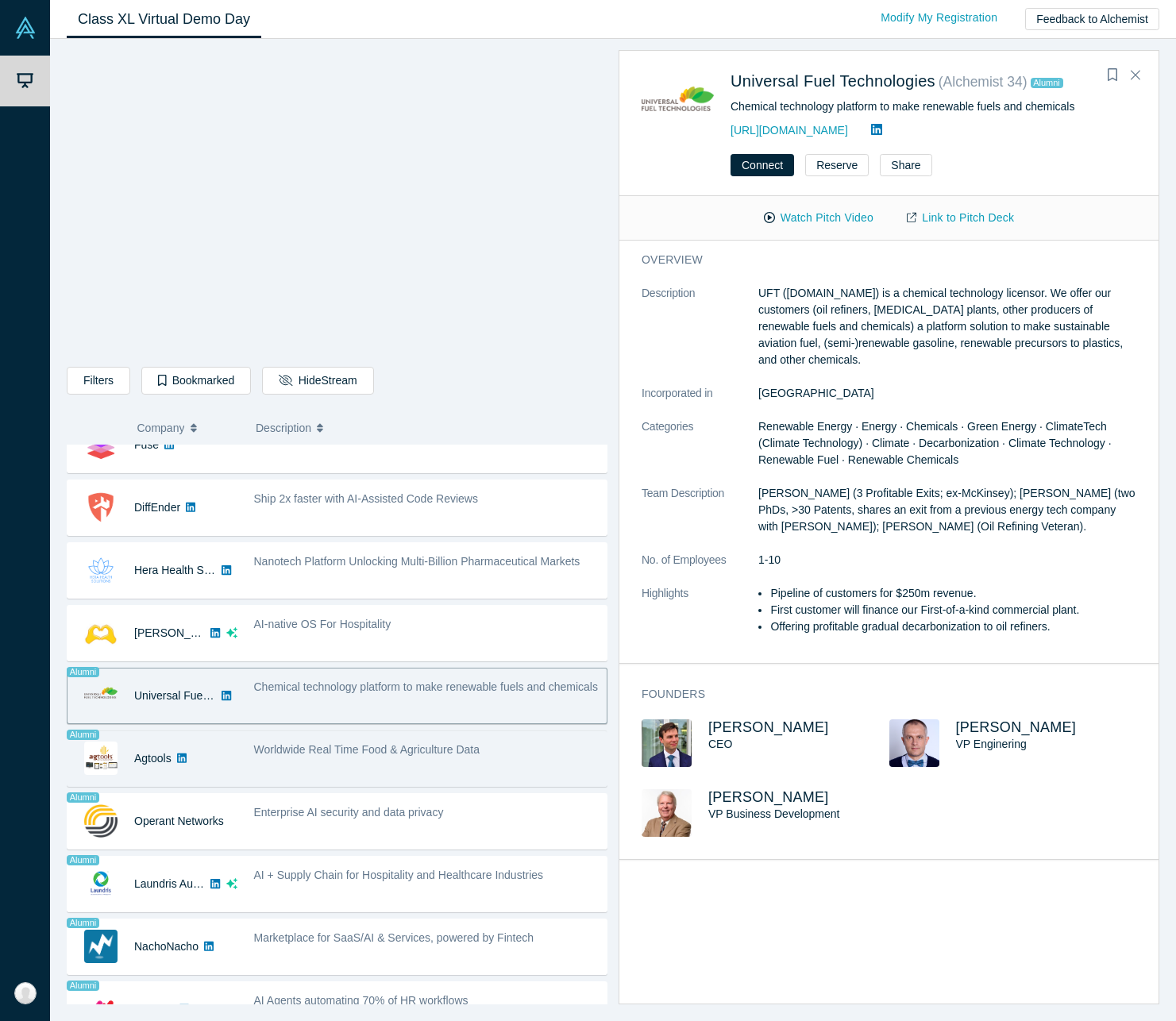
click at [302, 769] on div "Worldwide Real Time Food & Agriculture Data" at bounding box center [426, 758] width 361 height 50
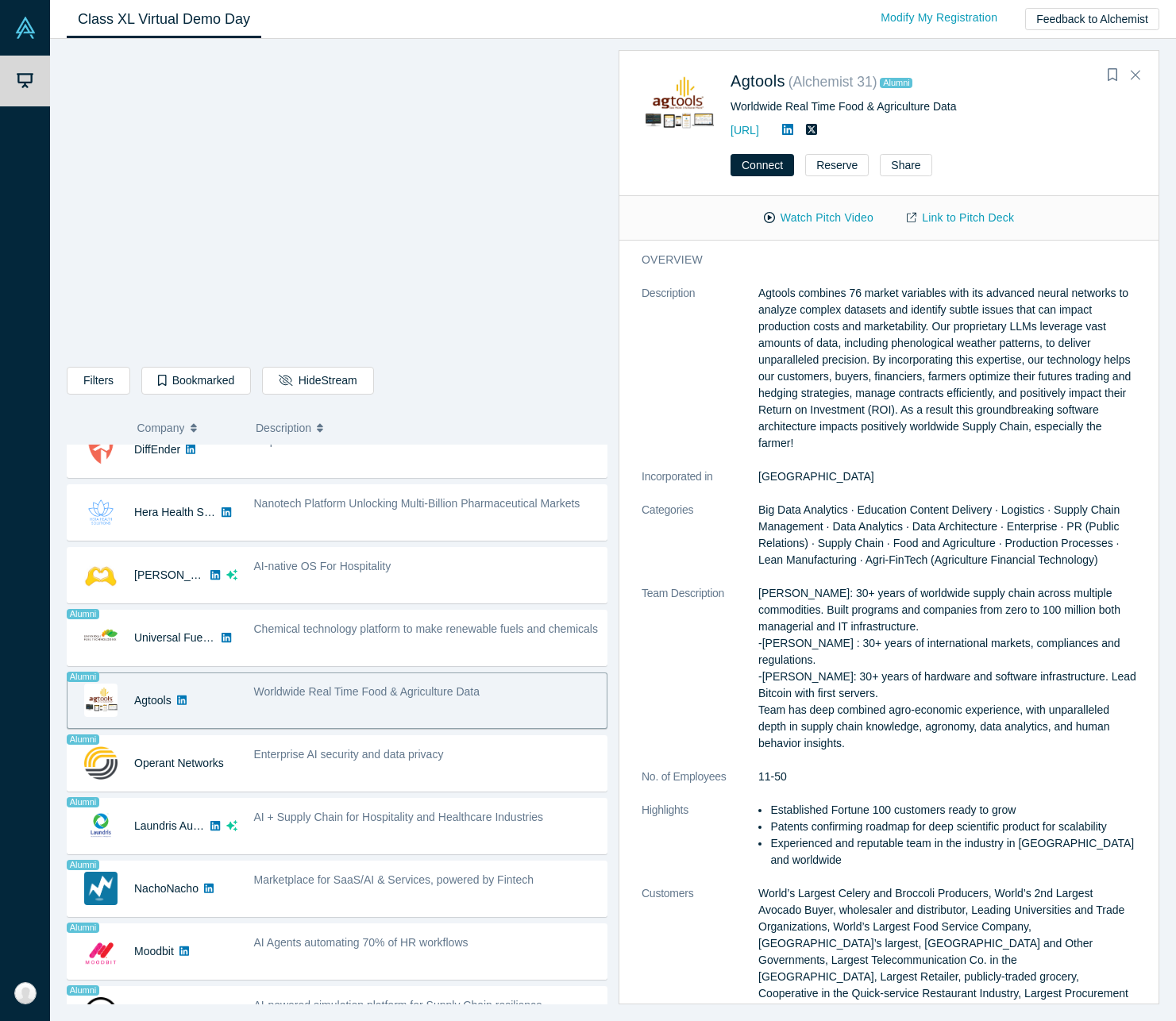
scroll to position [779, 0]
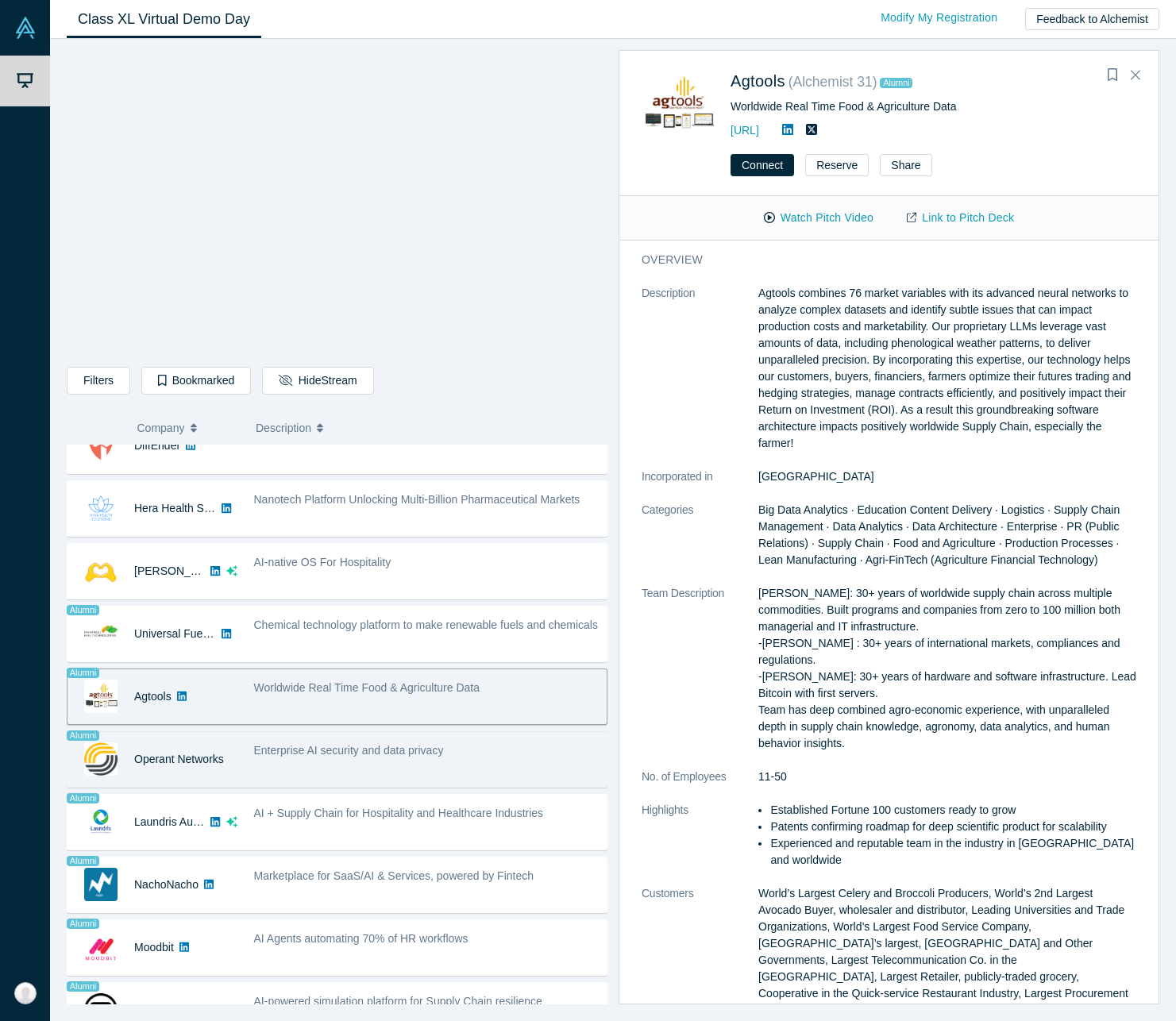
click at [304, 763] on div "Enterprise AI security and data privacy" at bounding box center [426, 758] width 361 height 50
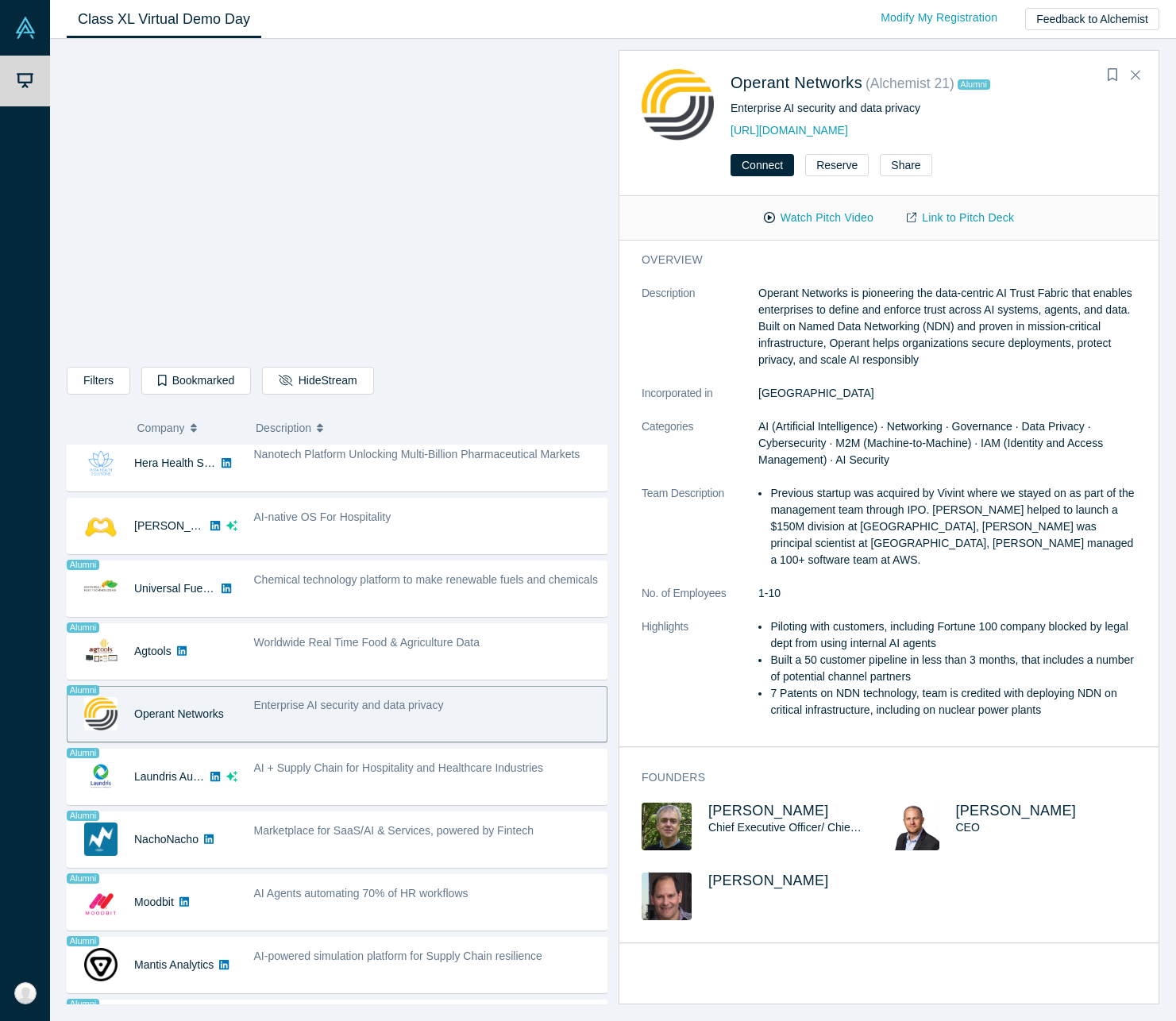
scroll to position [827, 0]
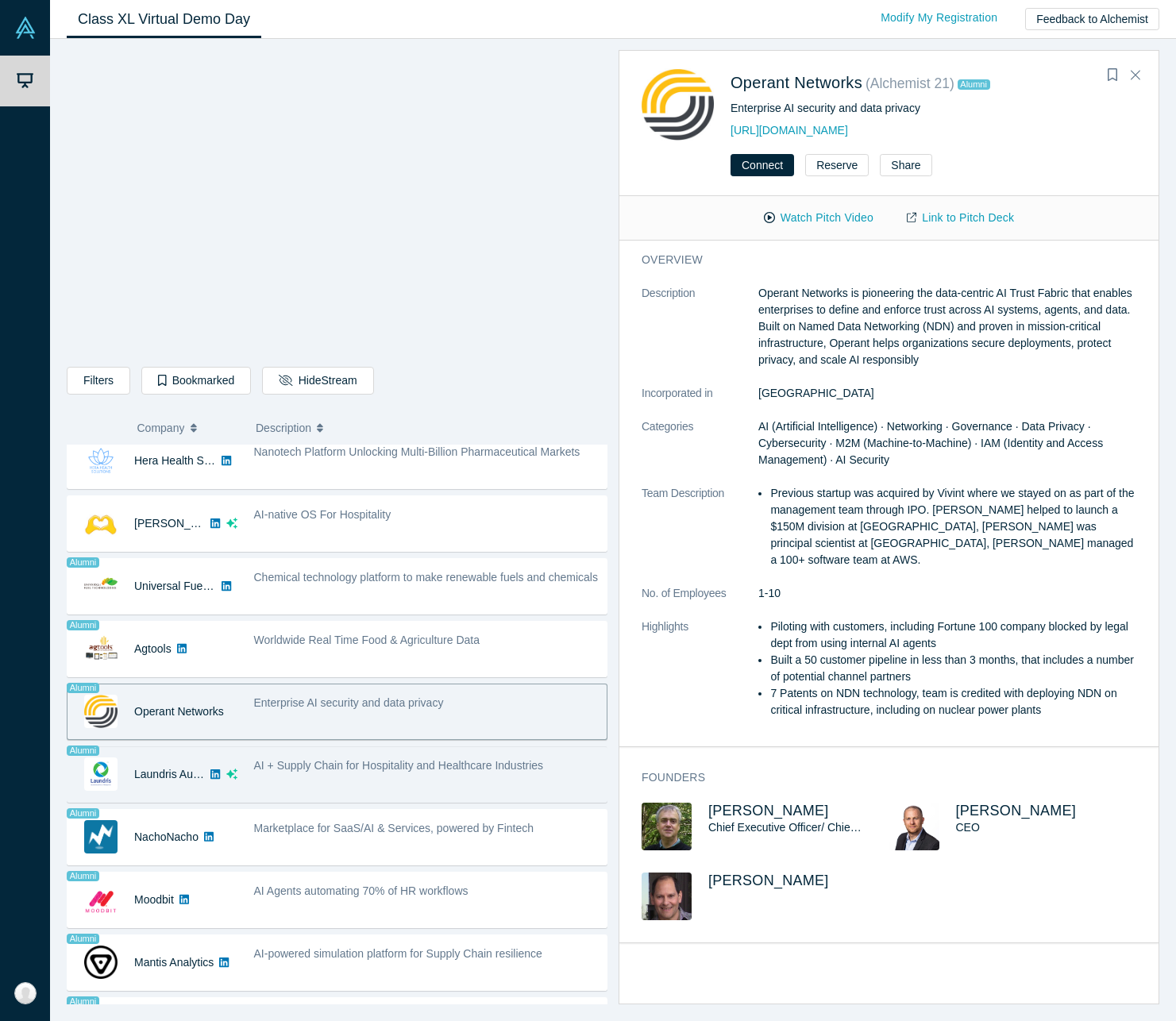
click at [309, 771] on span "AI + Supply Chain for Hospitality and Healthcare Industries" at bounding box center [399, 764] width 290 height 12
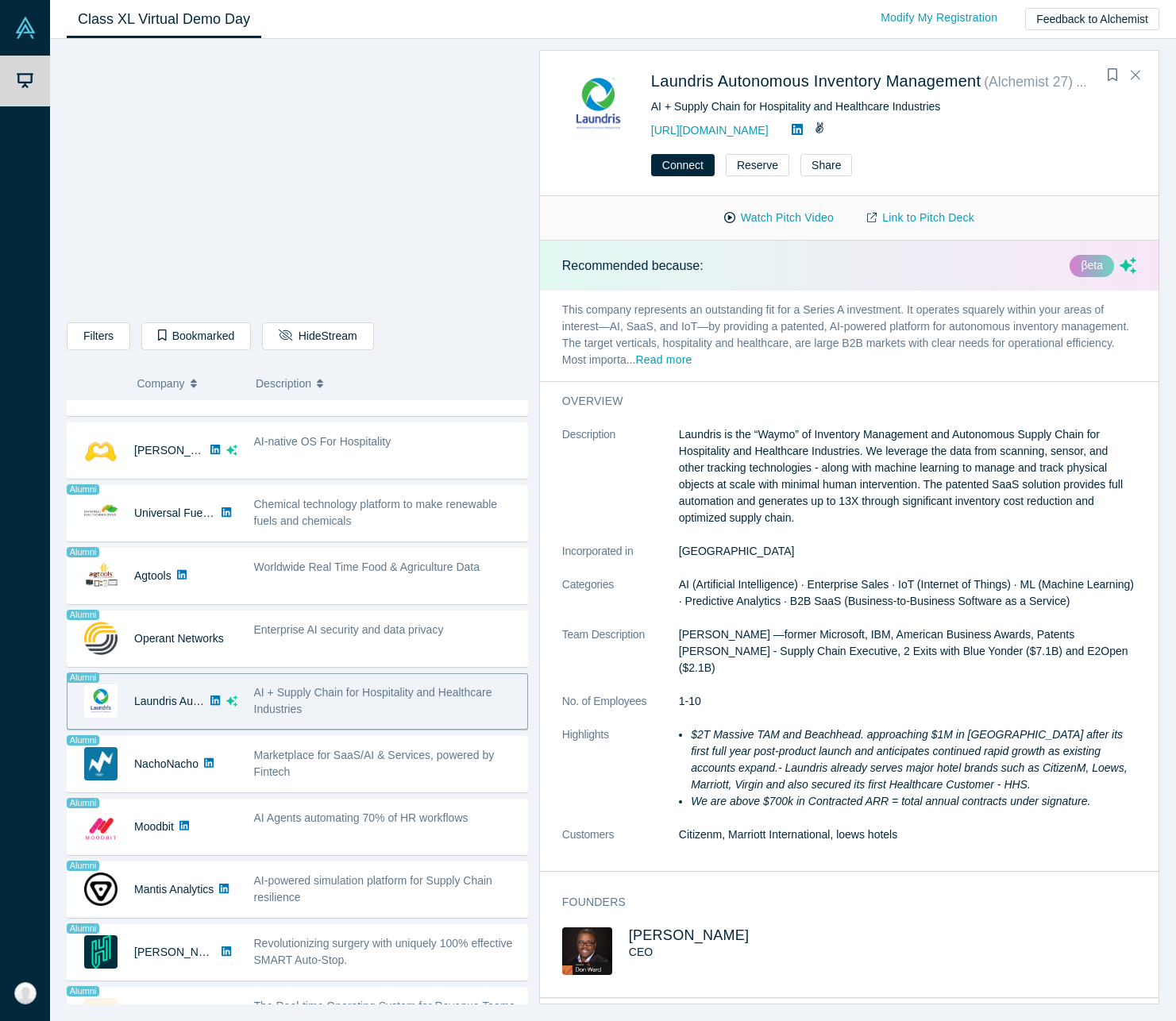
scroll to position [859, 0]
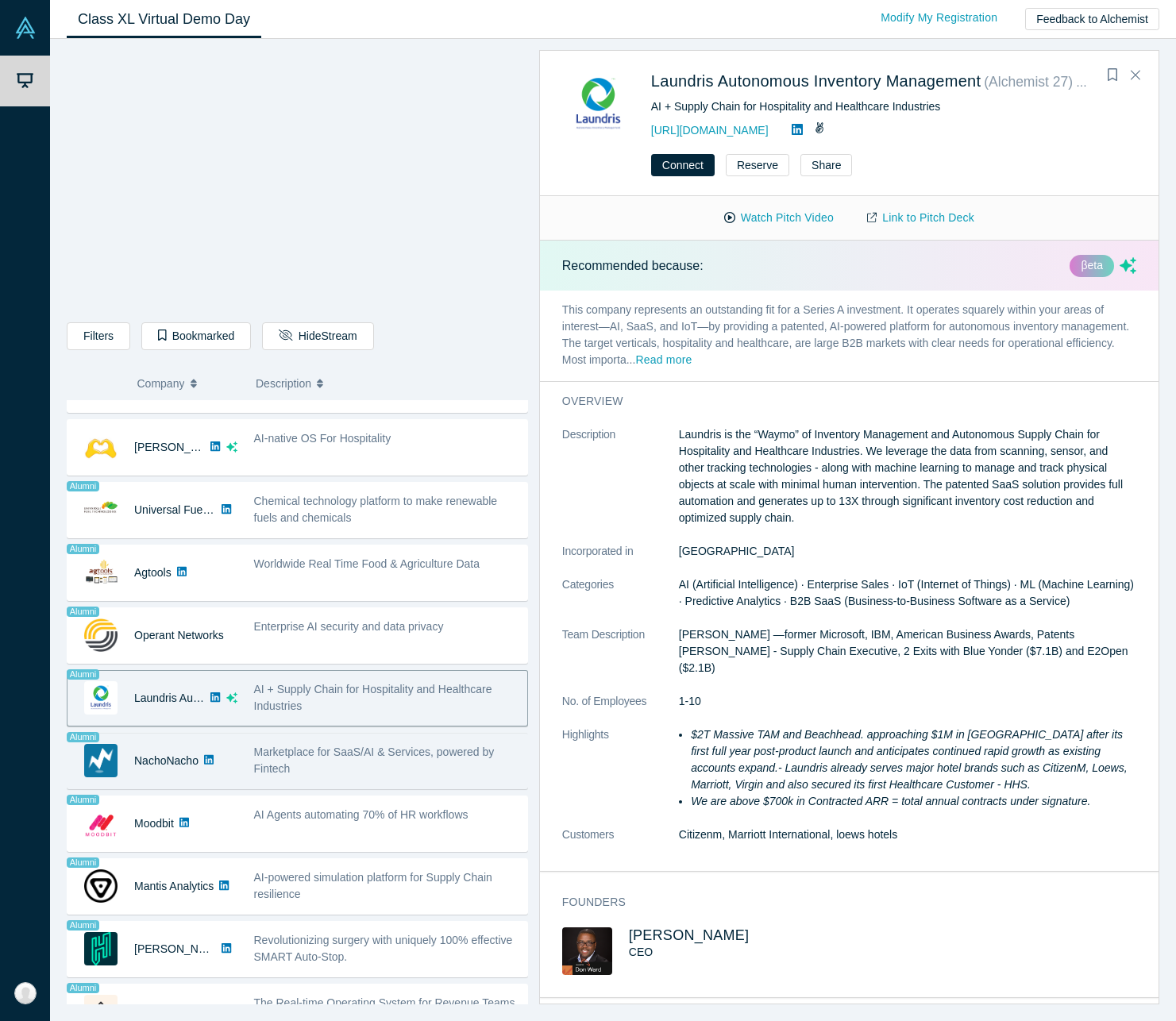
click at [318, 761] on div "Marketplace for SaaS/AI & Services, powered by Fintech" at bounding box center [387, 759] width 266 height 33
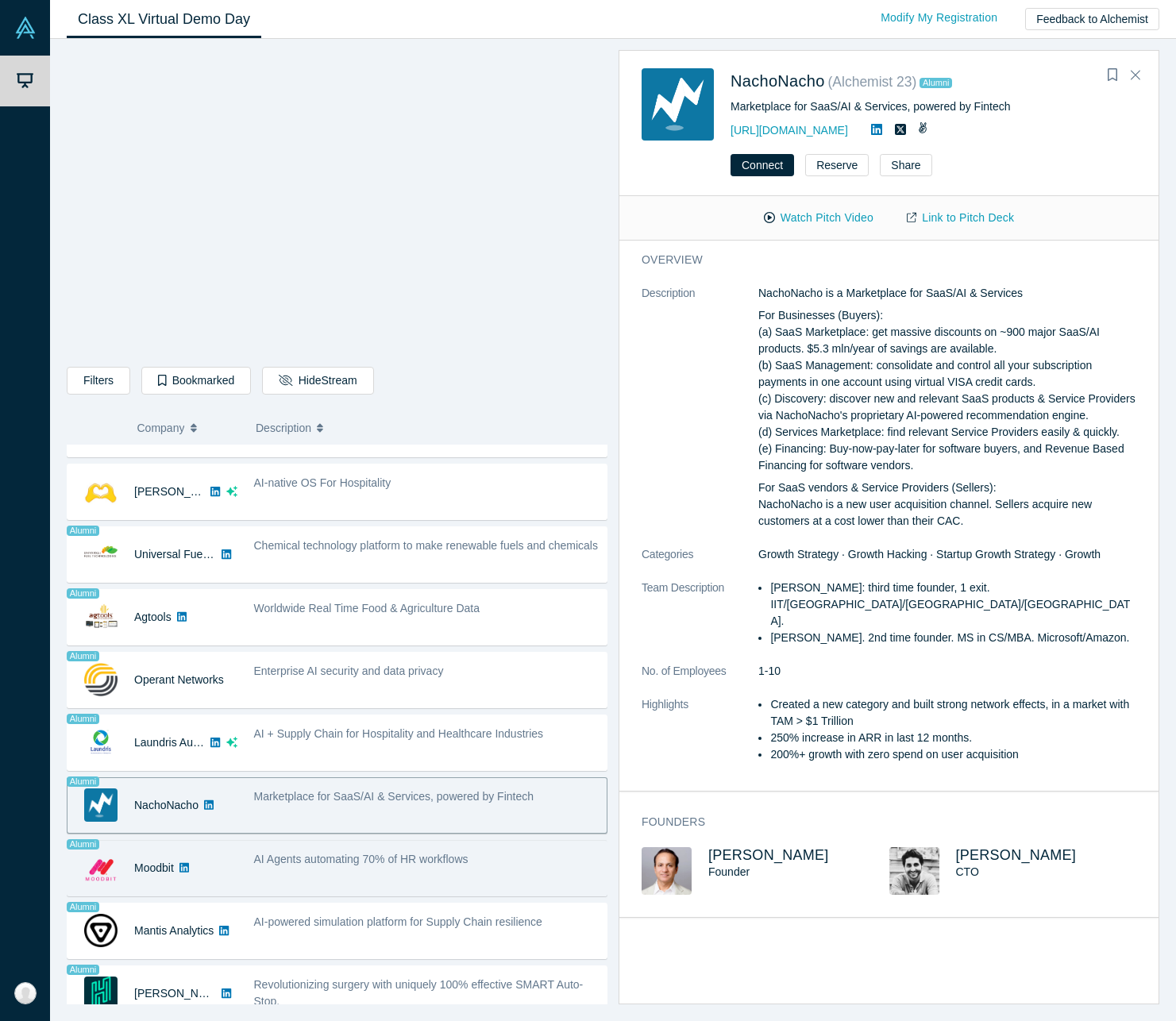
click at [289, 872] on div "AI Agents automating 70% of HR workflows" at bounding box center [426, 867] width 361 height 50
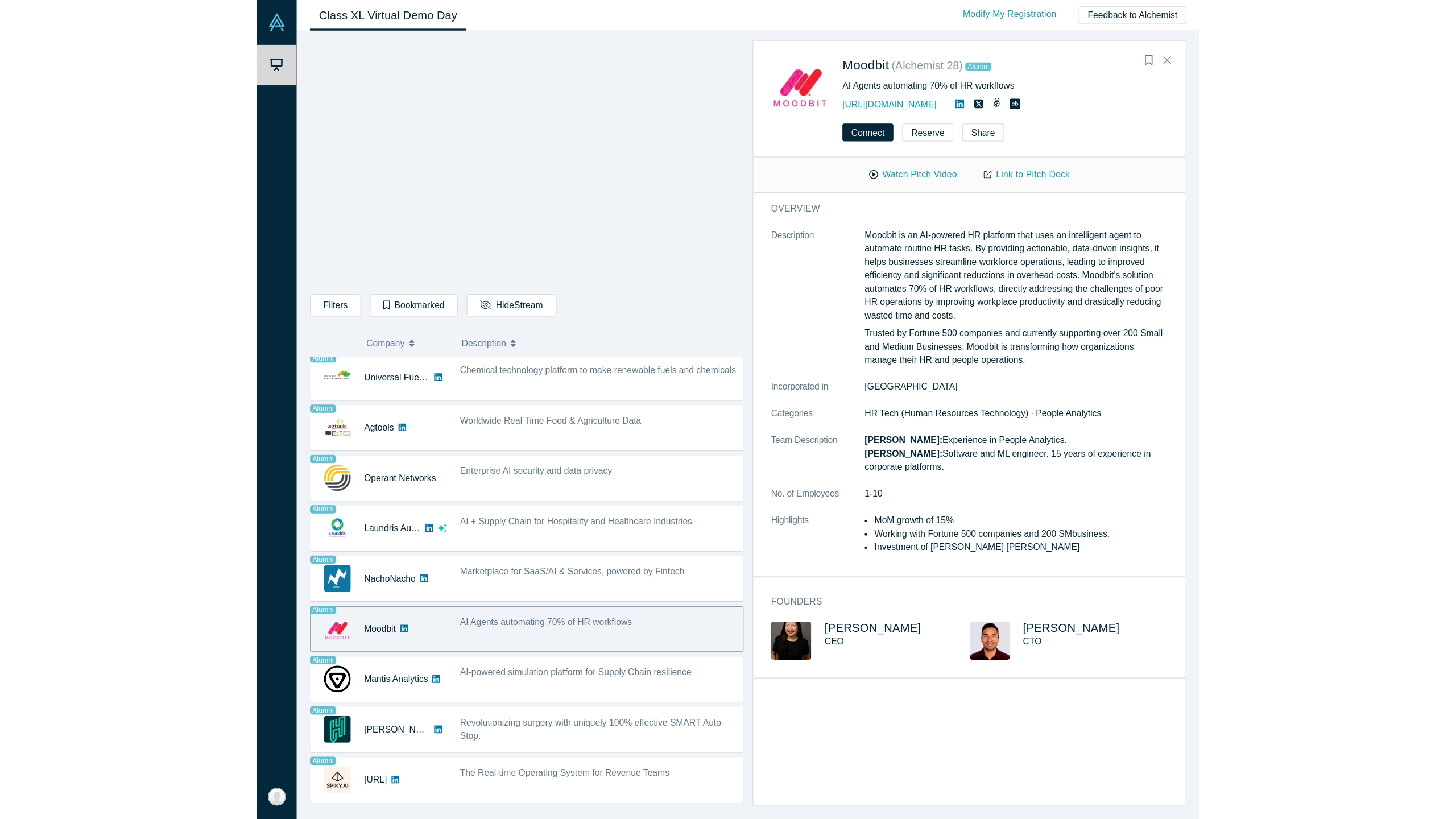
scroll to position [677, 0]
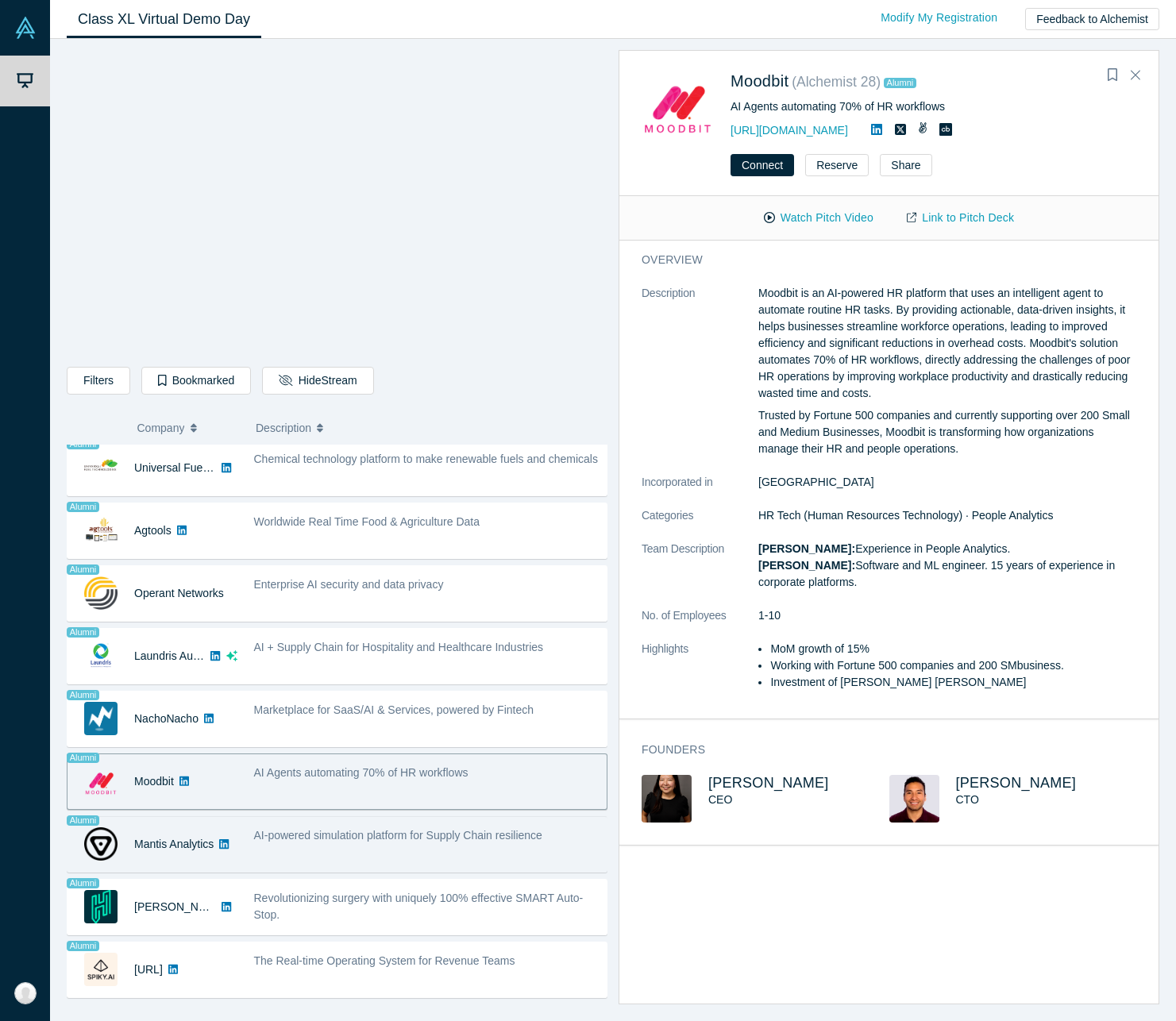
click at [308, 858] on div "AI-powered simulation platform for Supply Chain resilience" at bounding box center [426, 844] width 361 height 50
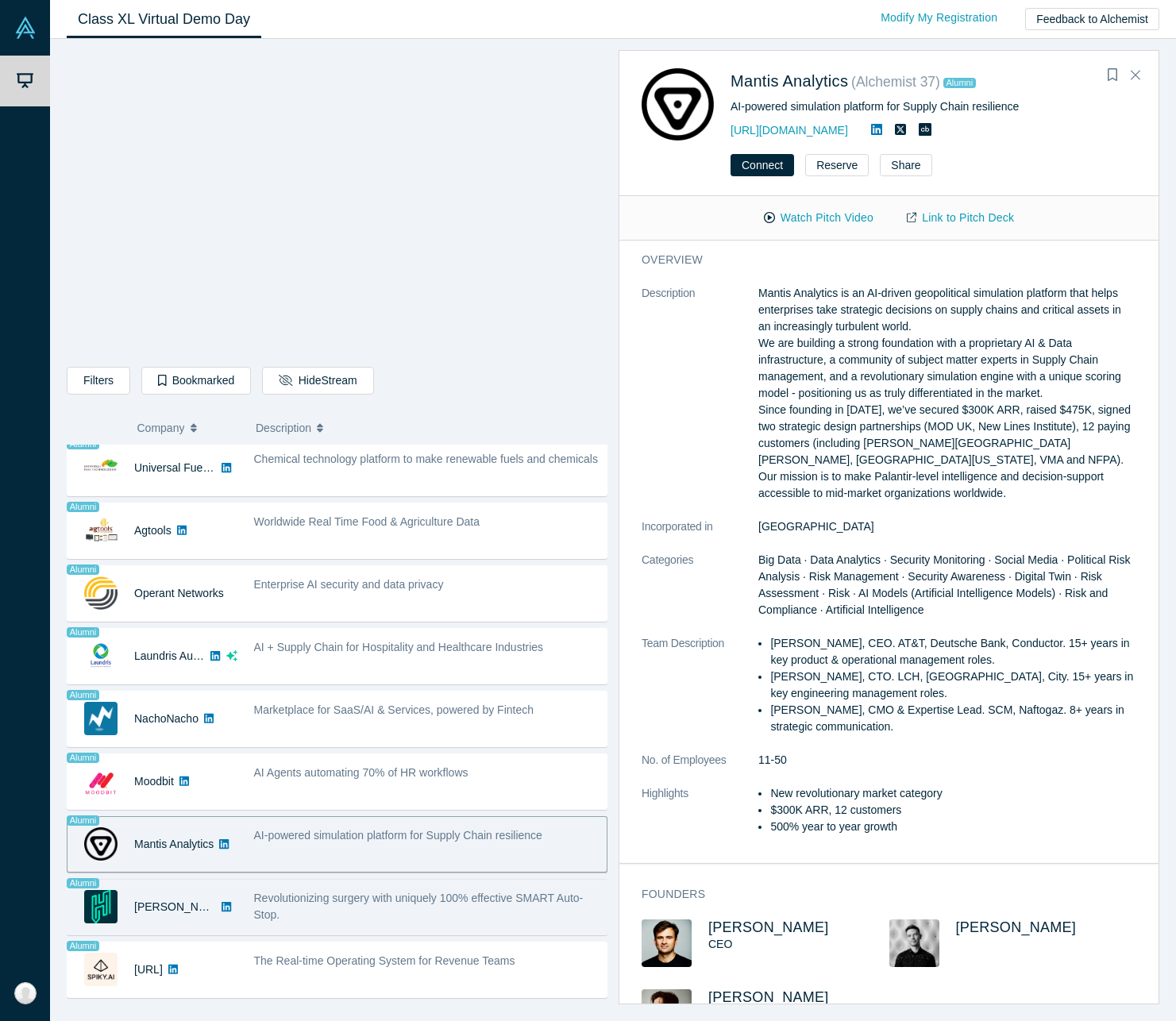
click at [308, 914] on div "Revolutionizing surgery with uniquely 100% effective SMART Auto-Stop." at bounding box center [426, 905] width 344 height 33
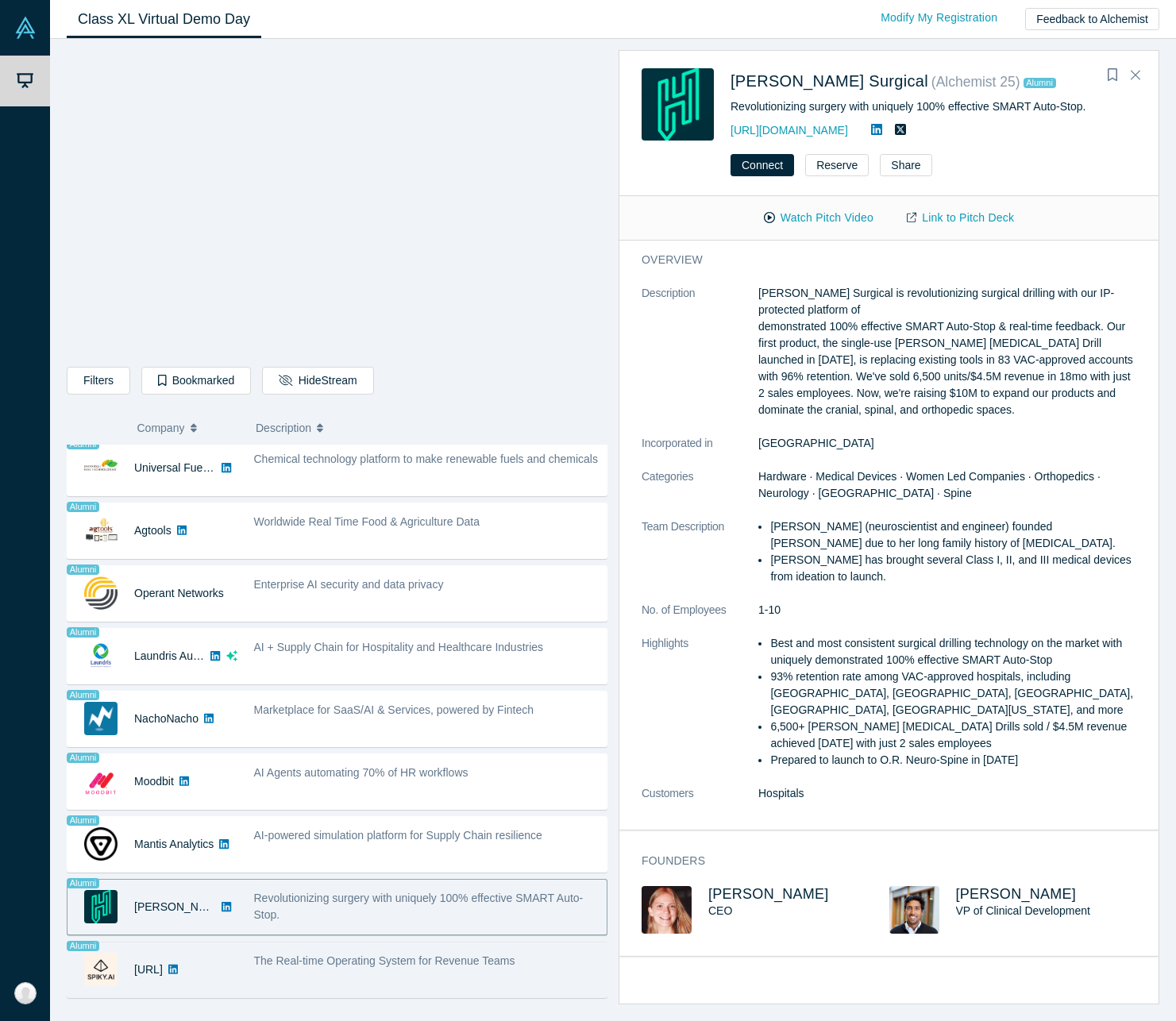
click at [318, 968] on div "The Real-time Operating System for Revenue Teams" at bounding box center [426, 961] width 344 height 17
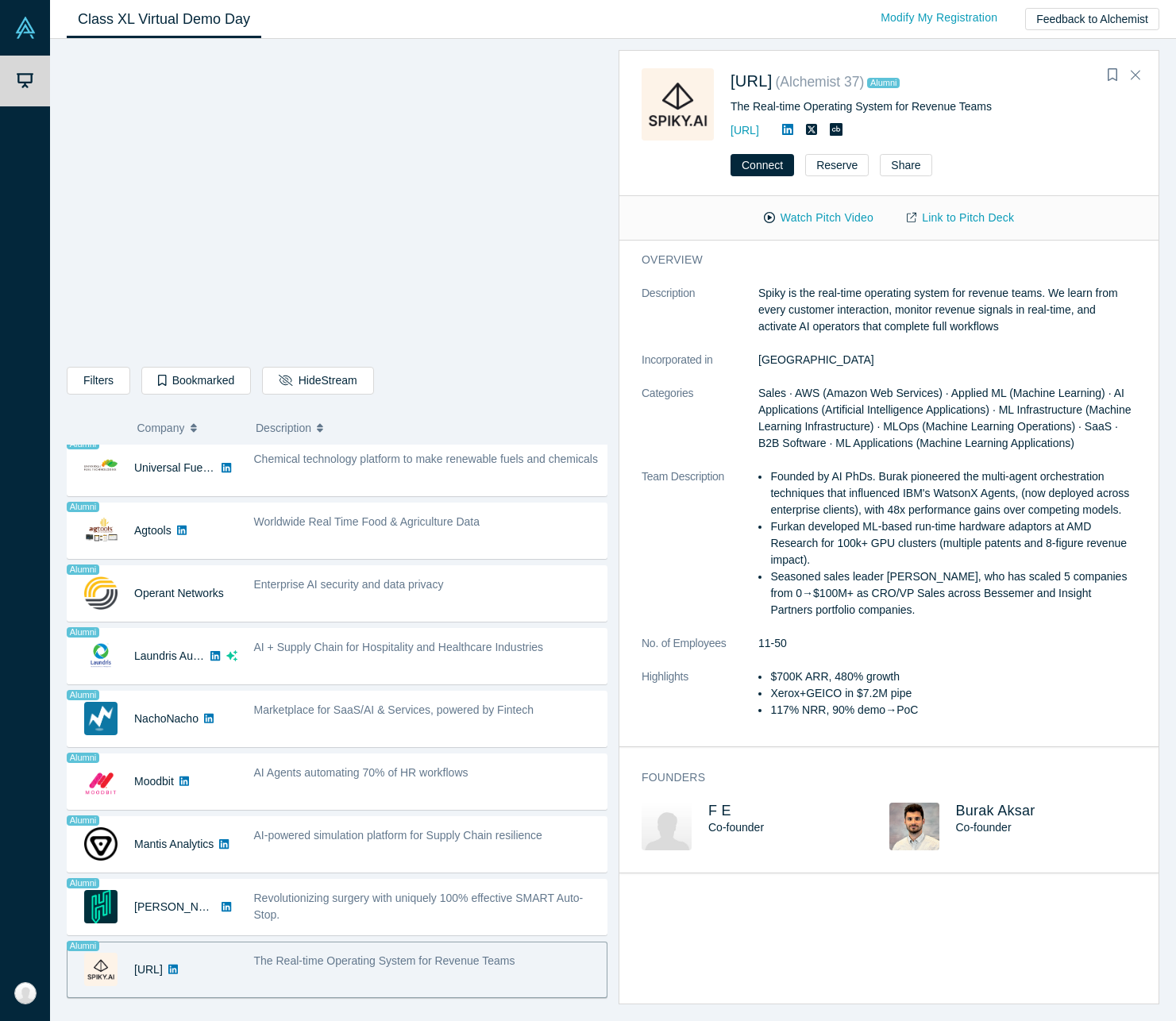
click at [428, 391] on div "Filters AI Artificial Intelligence AI (Artificial Intelligence) B2B SaaS Data A…" at bounding box center [337, 383] width 541 height 33
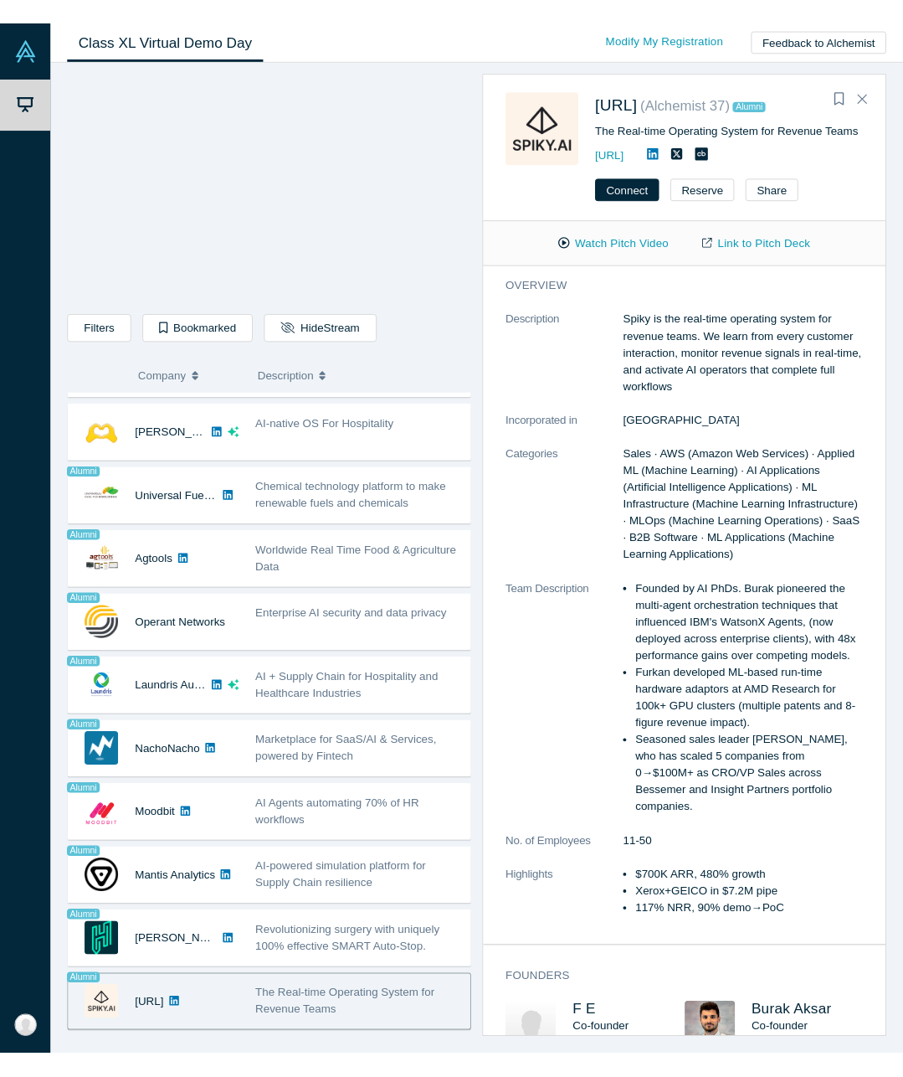
scroll to position [907, 0]
